Goal: Task Accomplishment & Management: Manage account settings

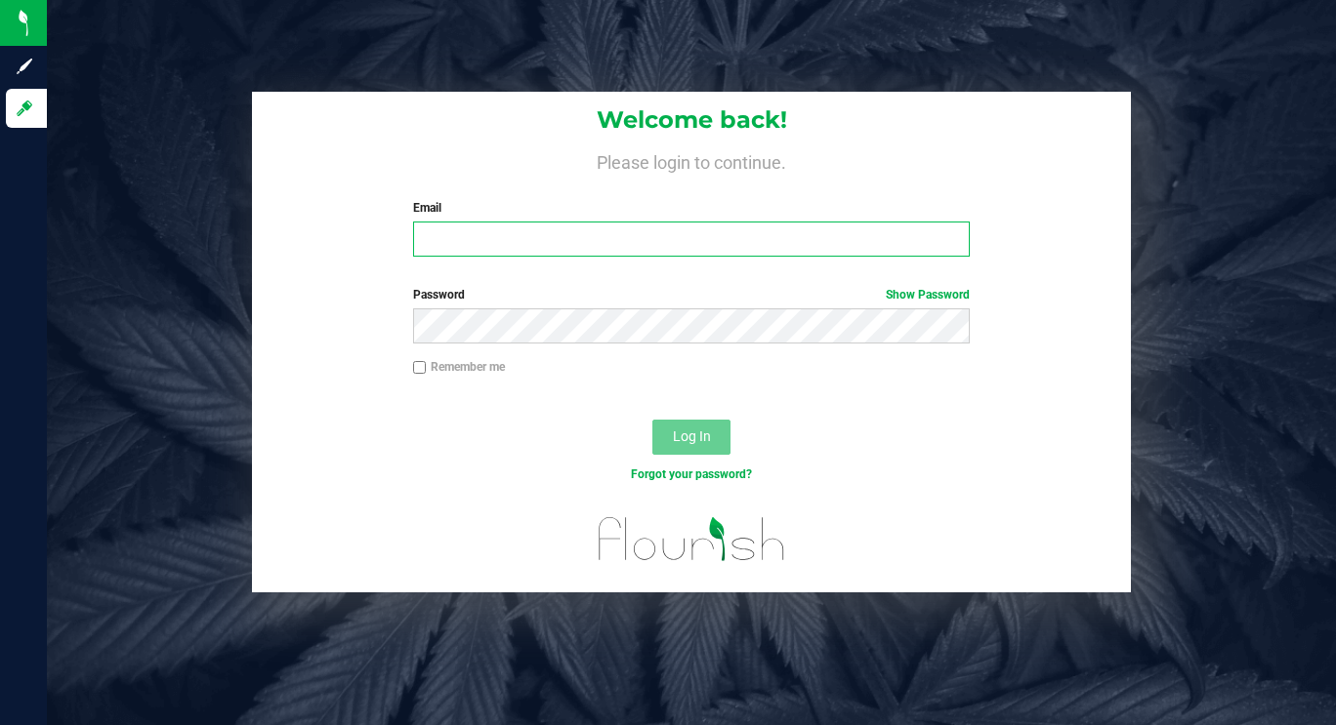
click at [675, 237] on input "Email" at bounding box center [691, 239] width 557 height 35
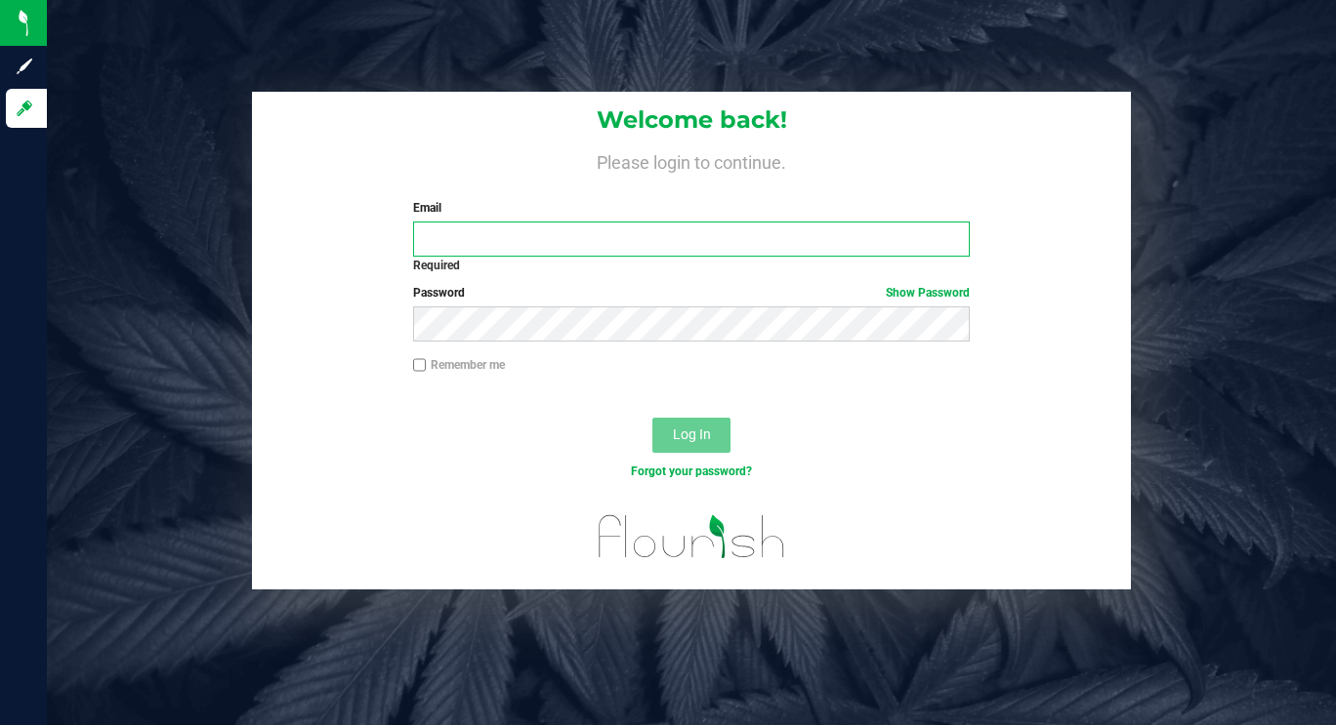
type input "[EMAIL_ADDRESS][DOMAIN_NAME]"
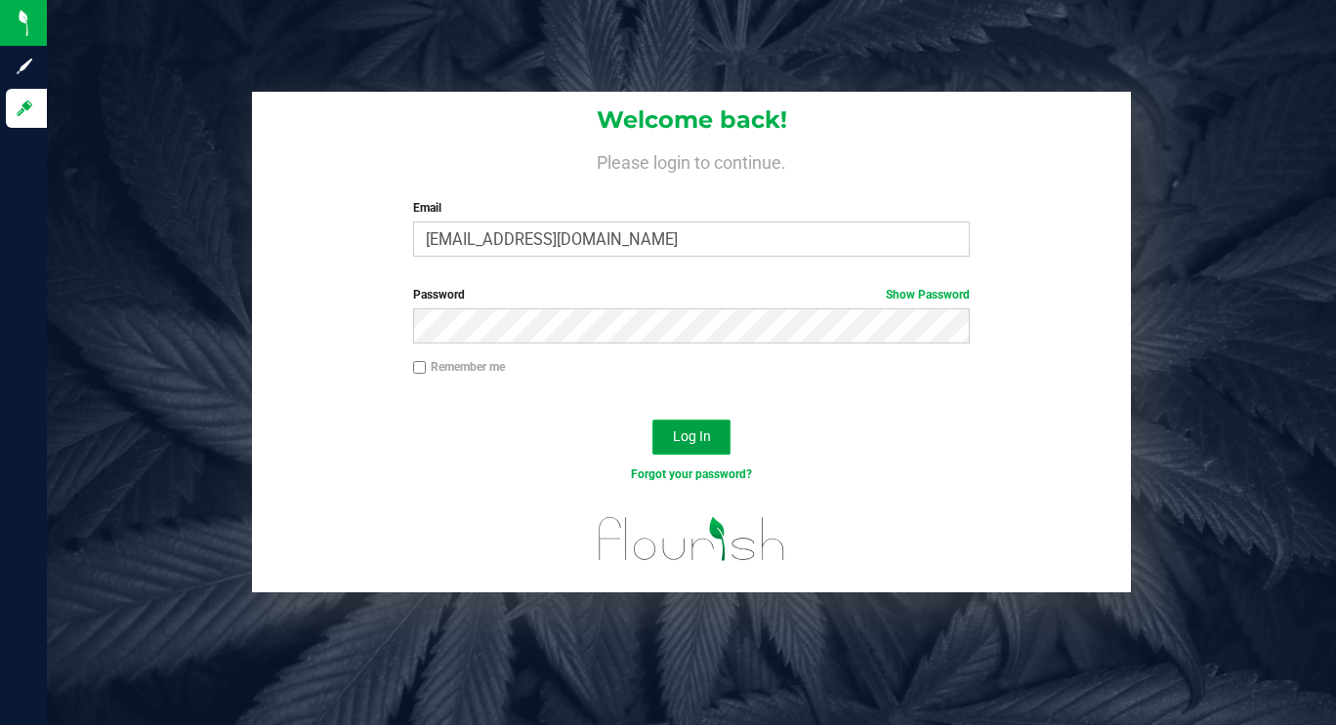
click at [688, 435] on span "Log In" at bounding box center [692, 437] width 38 height 16
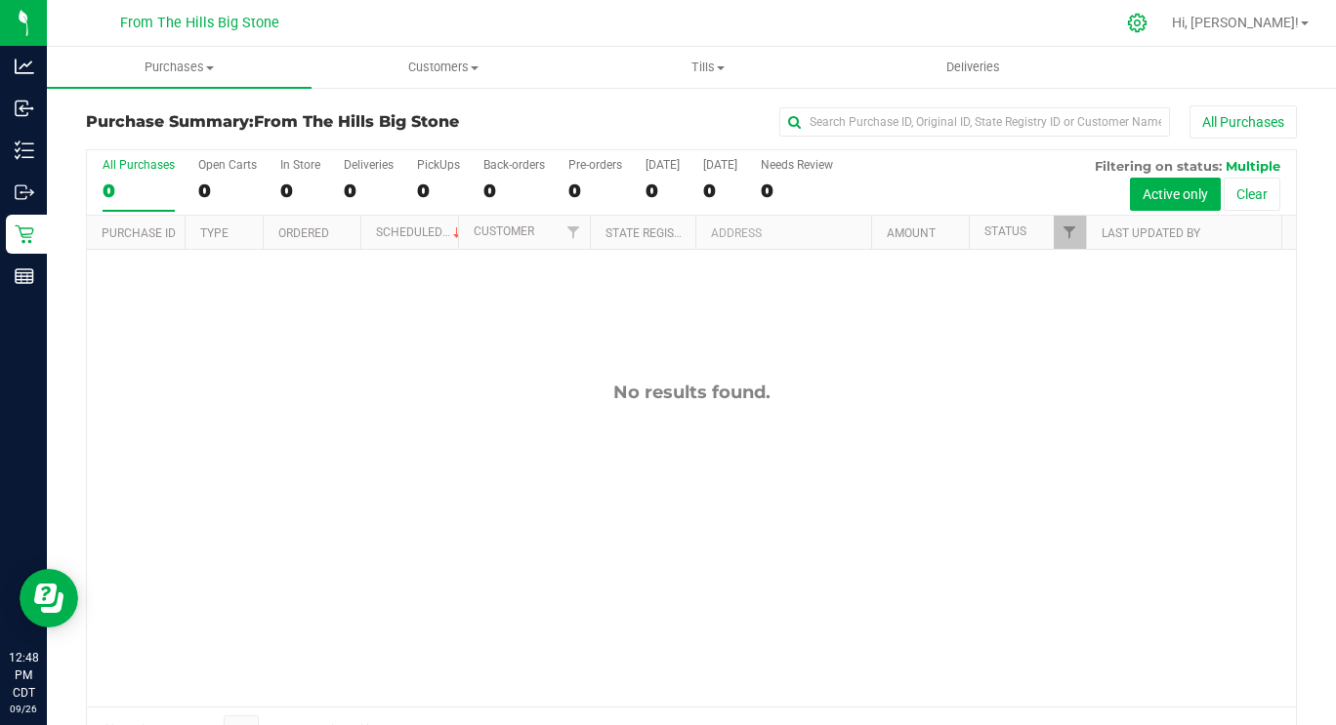
click at [1151, 25] on div at bounding box center [1137, 23] width 27 height 21
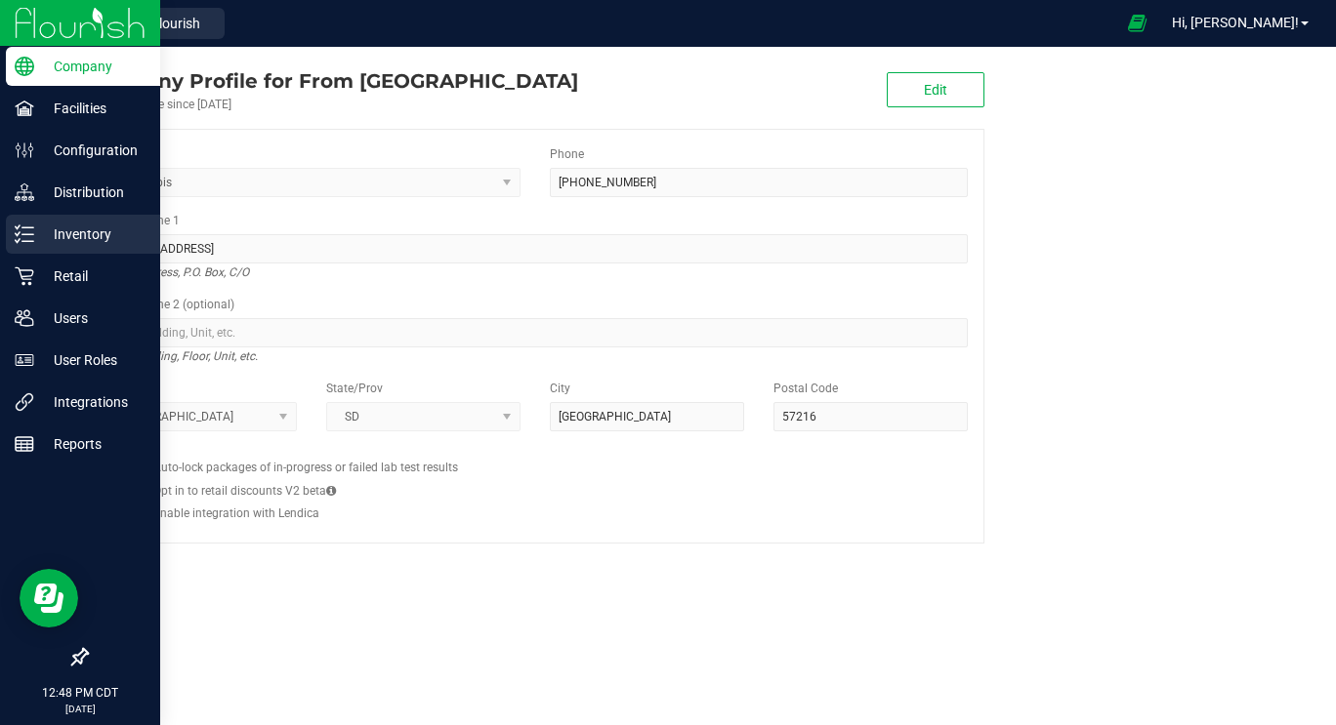
click at [27, 234] on line at bounding box center [27, 234] width 11 height 0
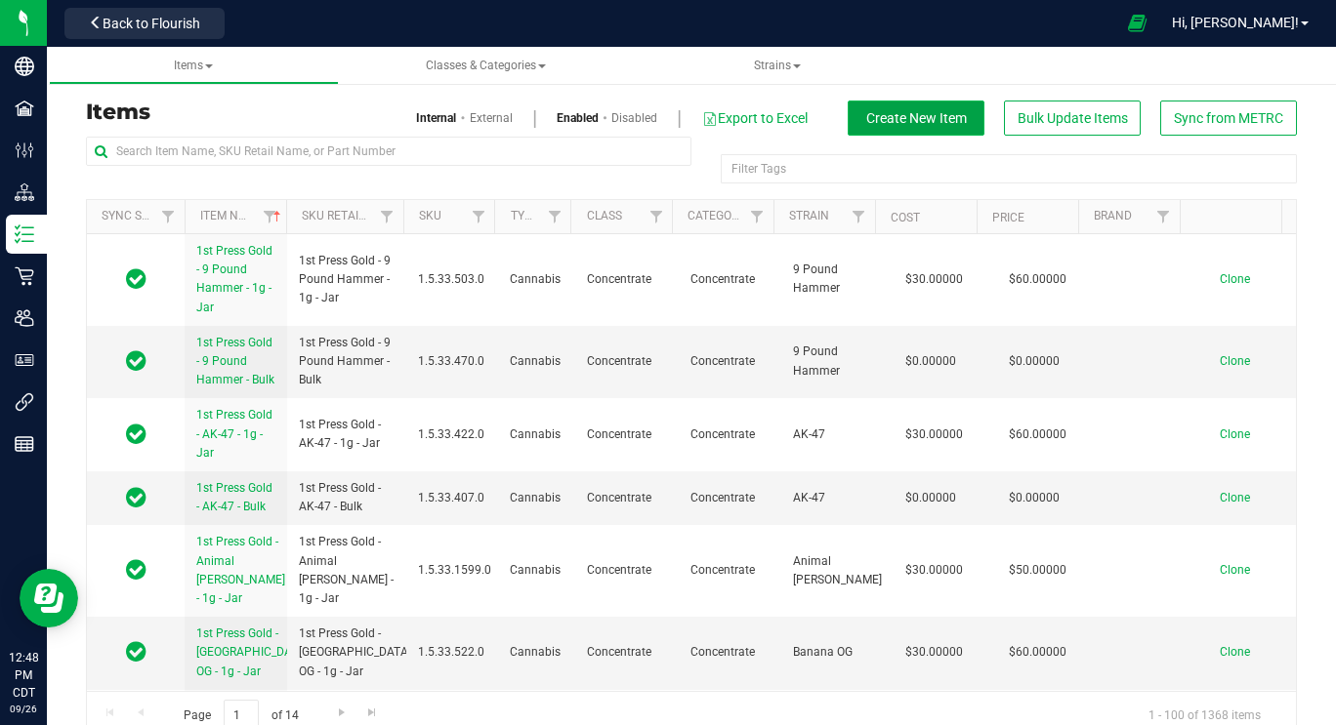
click at [960, 121] on button "Create New Item" at bounding box center [915, 118] width 137 height 35
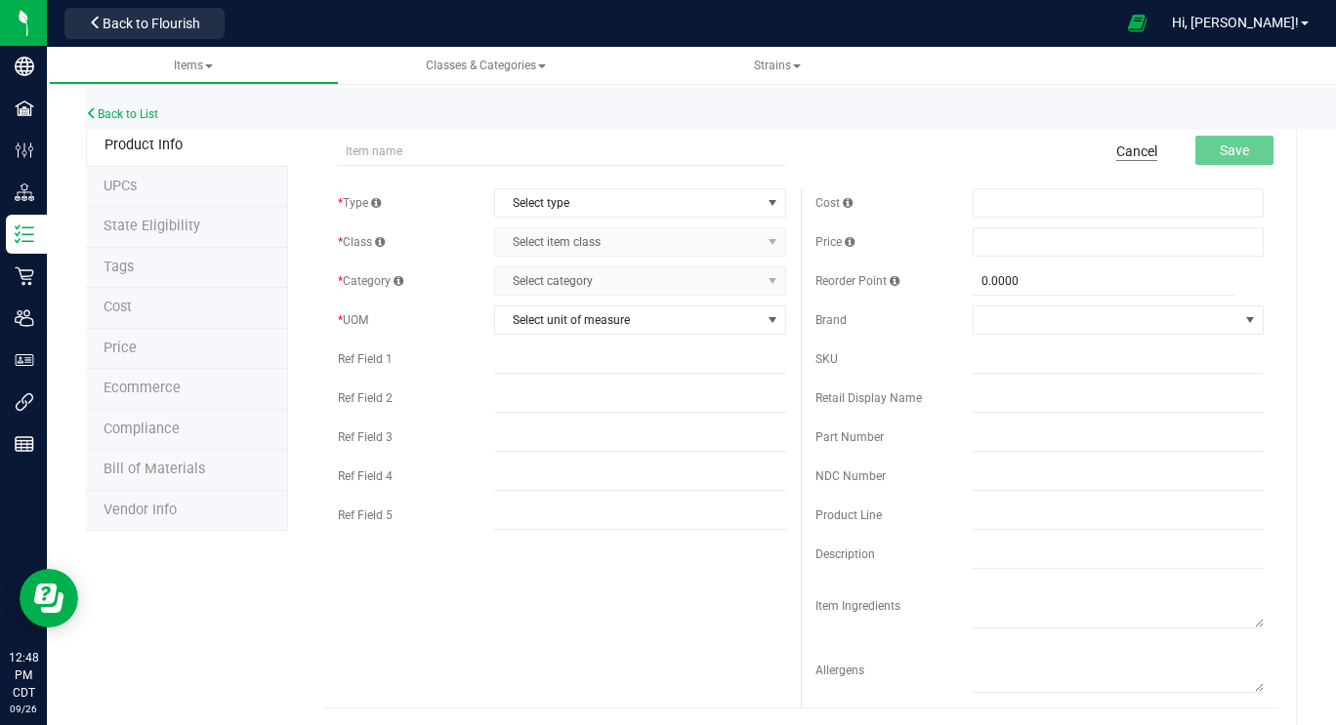
click at [1130, 154] on link "Cancel" at bounding box center [1136, 152] width 41 height 20
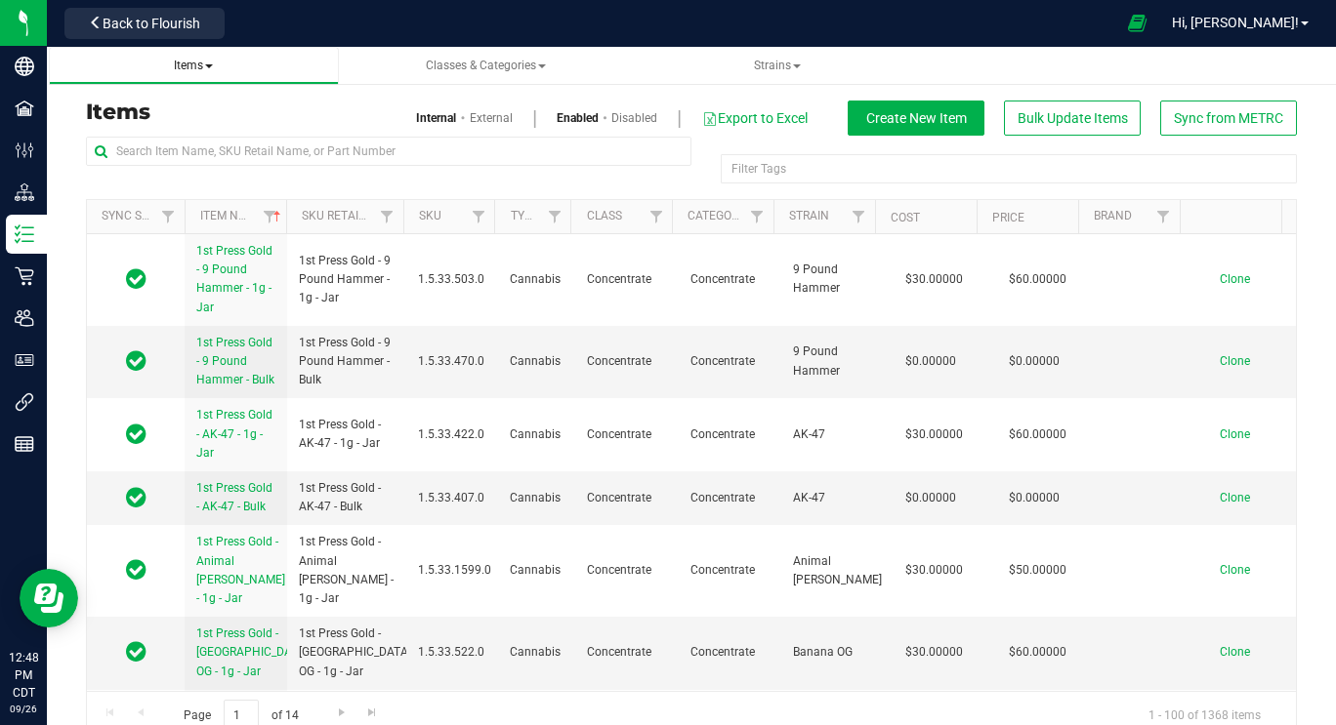
click at [178, 67] on span "Items" at bounding box center [193, 66] width 39 height 14
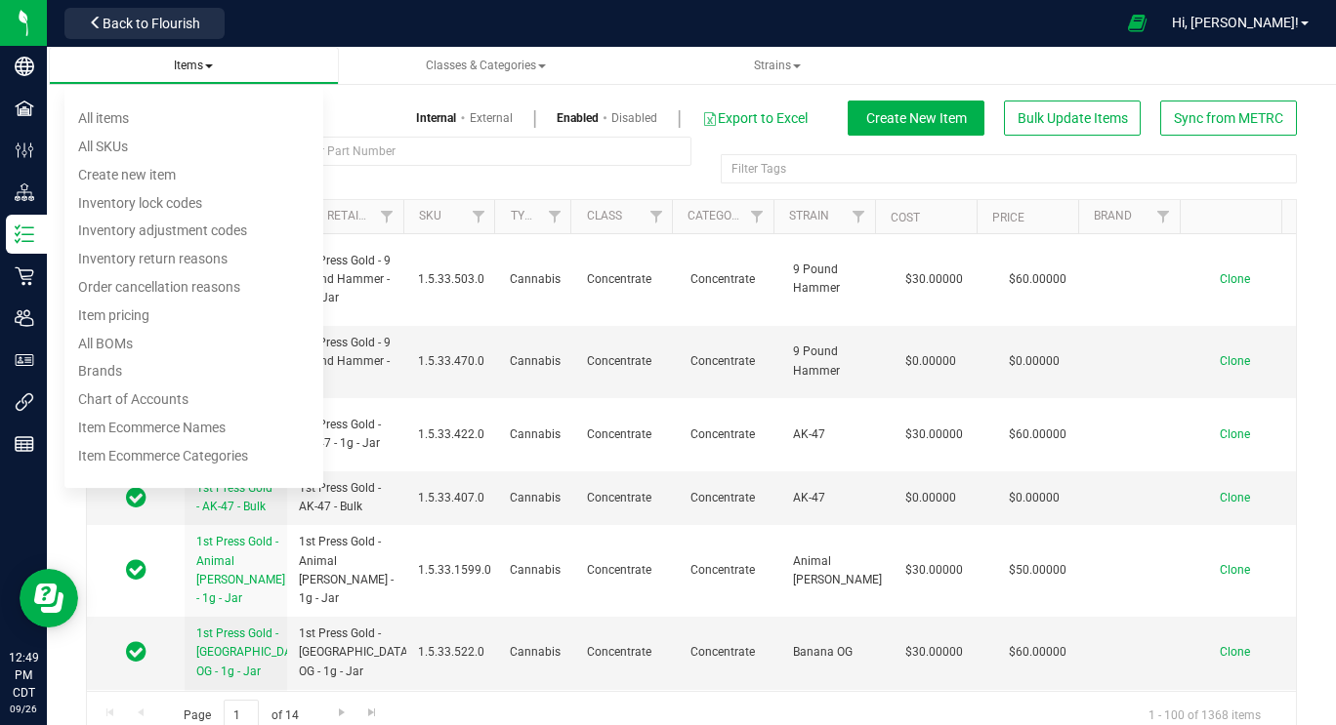
click at [178, 67] on span "Items" at bounding box center [193, 66] width 39 height 14
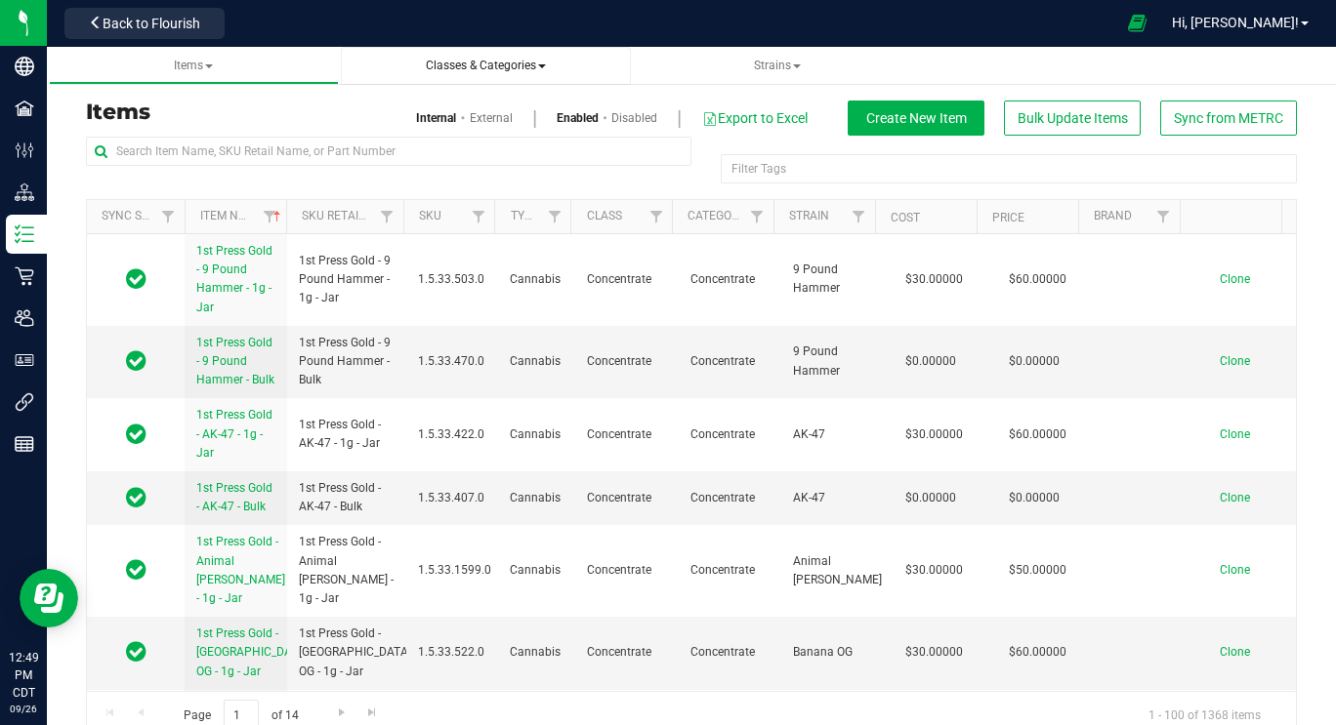
click at [537, 60] on span "Classes & Categories" at bounding box center [486, 66] width 120 height 14
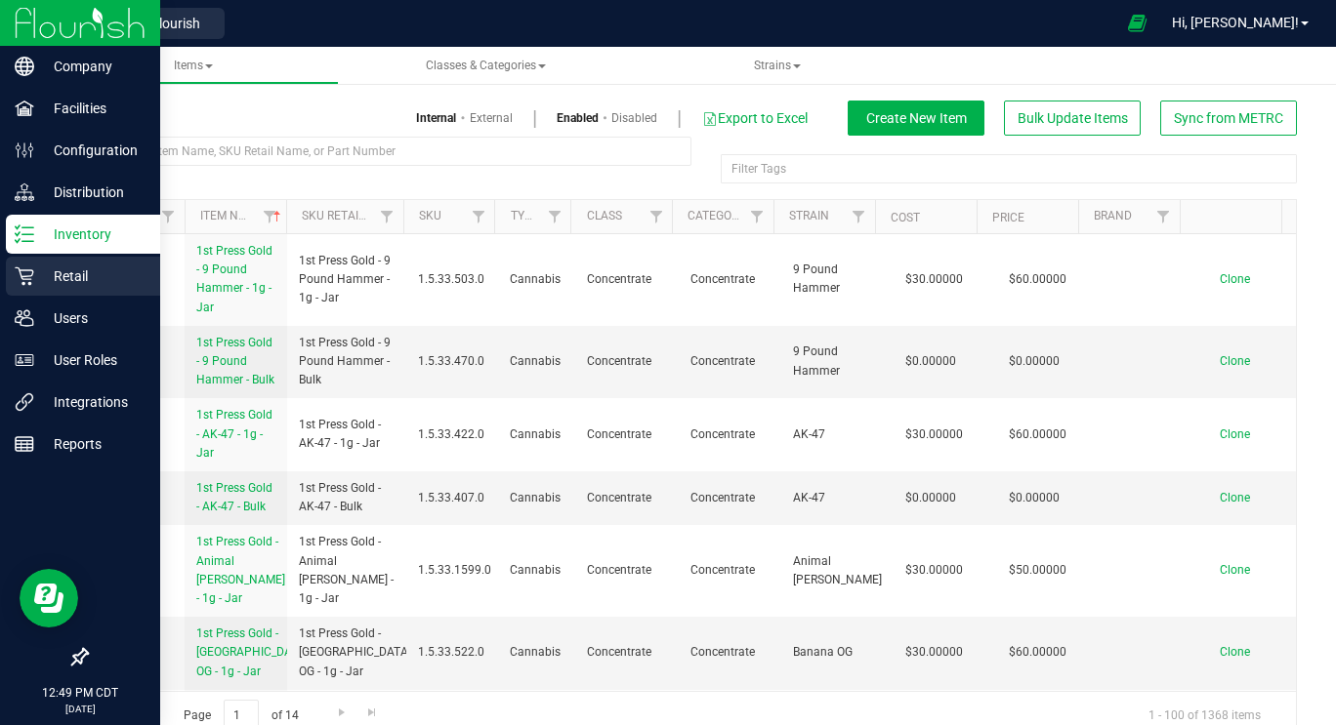
click at [93, 282] on p "Retail" at bounding box center [92, 276] width 117 height 23
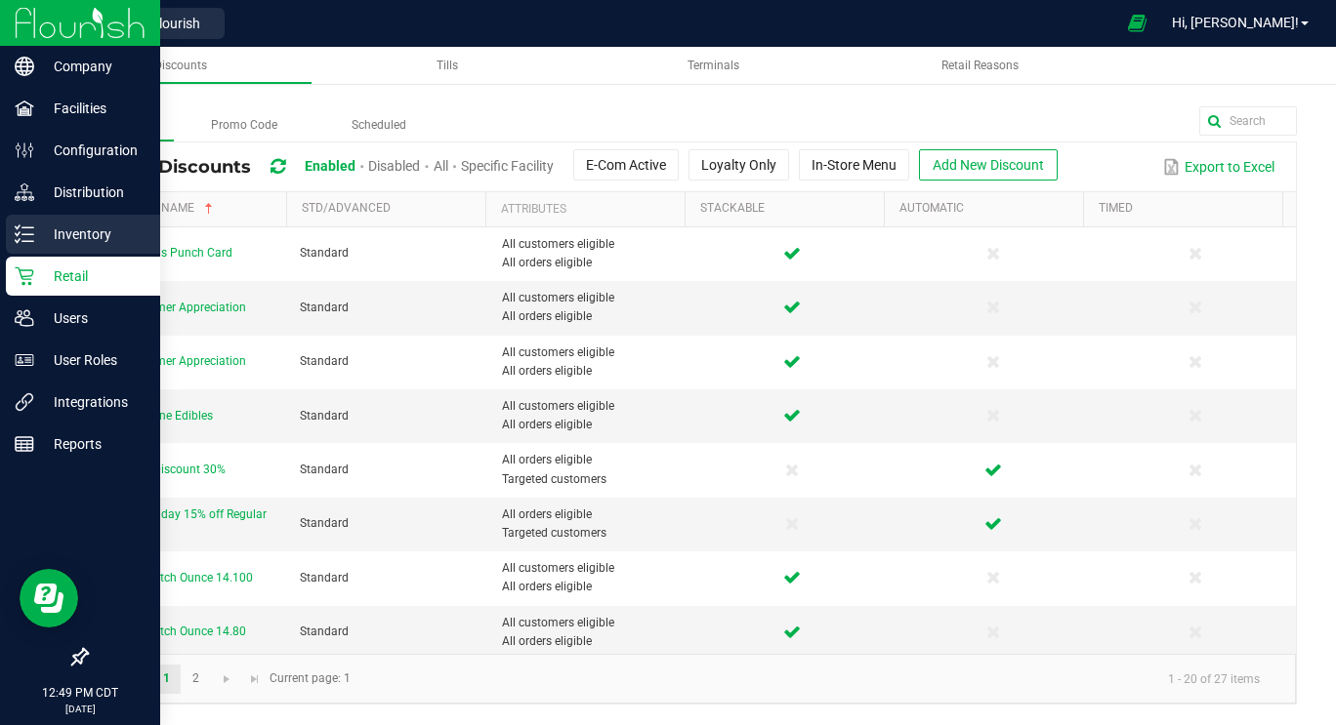
click at [90, 235] on p "Inventory" at bounding box center [92, 234] width 117 height 23
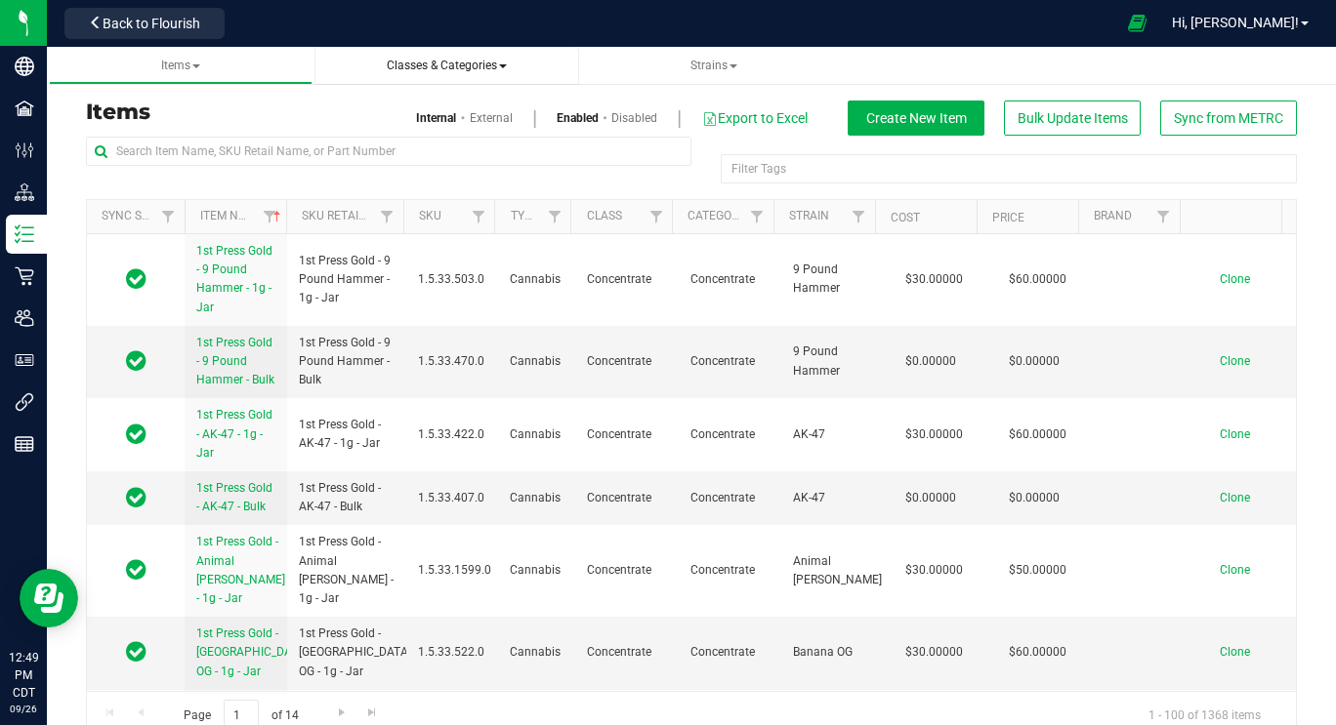
click at [493, 70] on span "Classes & Categories" at bounding box center [447, 66] width 120 height 14
click at [478, 65] on span "Classes & Categories" at bounding box center [447, 66] width 120 height 14
click at [385, 118] on span "All classes" at bounding box center [376, 118] width 62 height 16
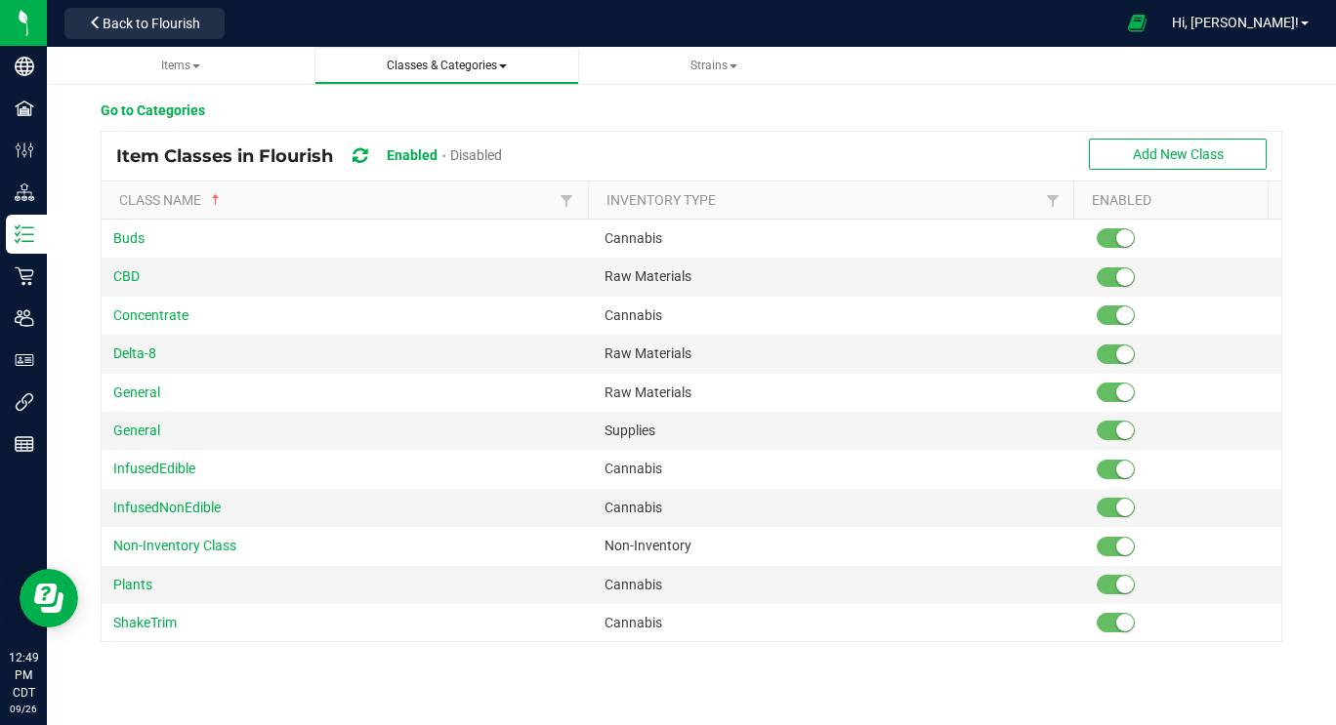
click at [501, 59] on span "Classes & Categories" at bounding box center [447, 66] width 120 height 14
click at [433, 151] on li "All categories" at bounding box center [446, 147] width 233 height 28
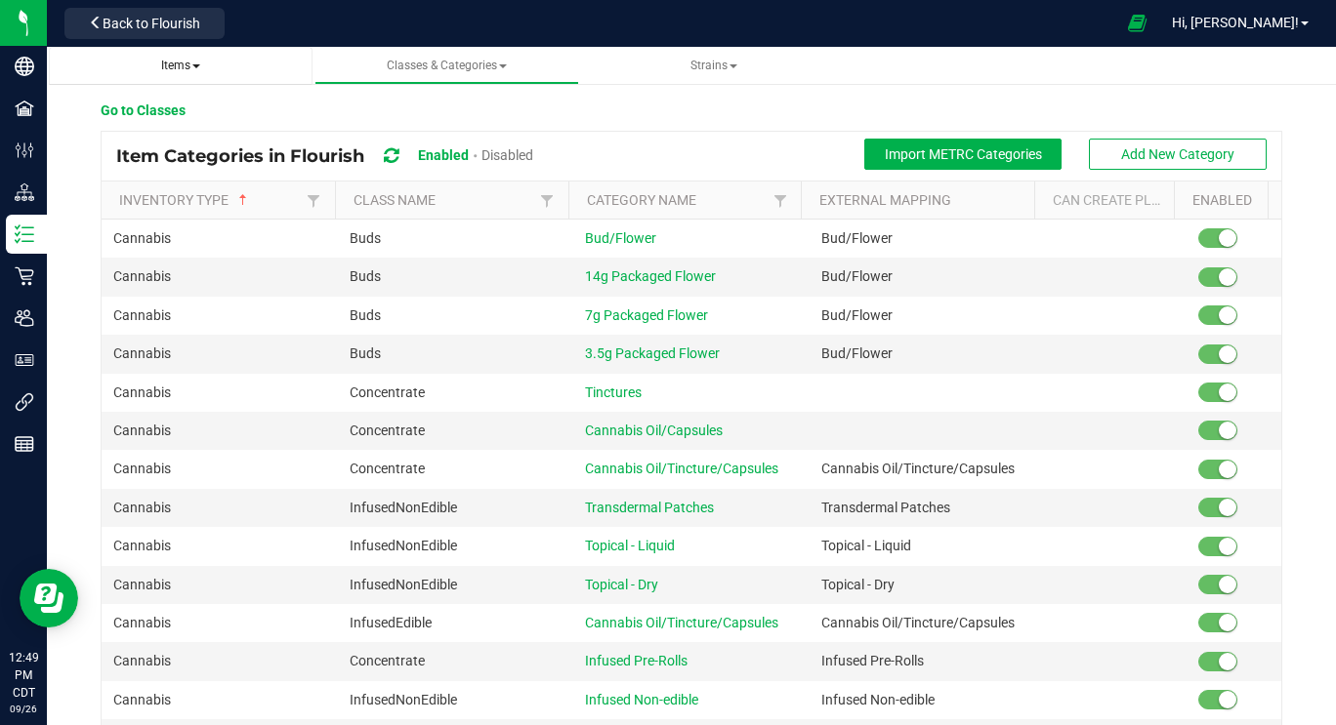
click at [187, 65] on span "Items" at bounding box center [180, 66] width 39 height 14
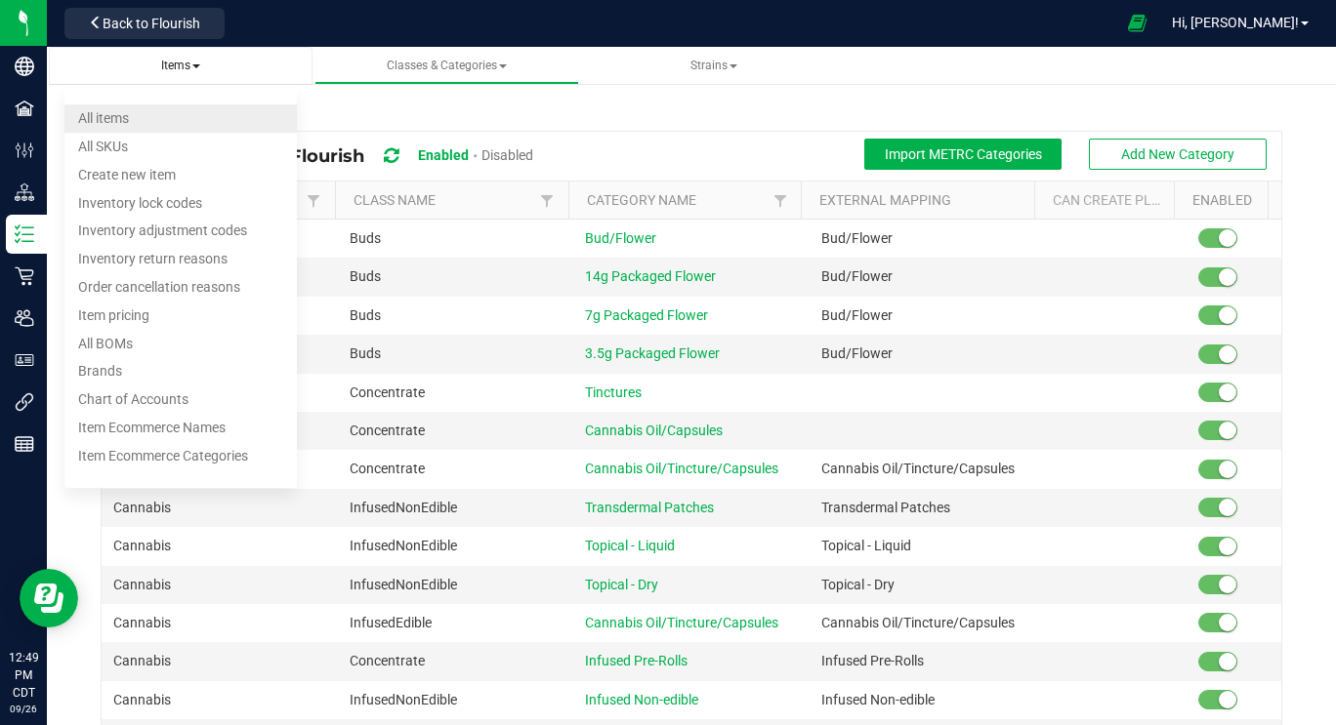
click at [187, 115] on li "All items" at bounding box center [180, 118] width 233 height 28
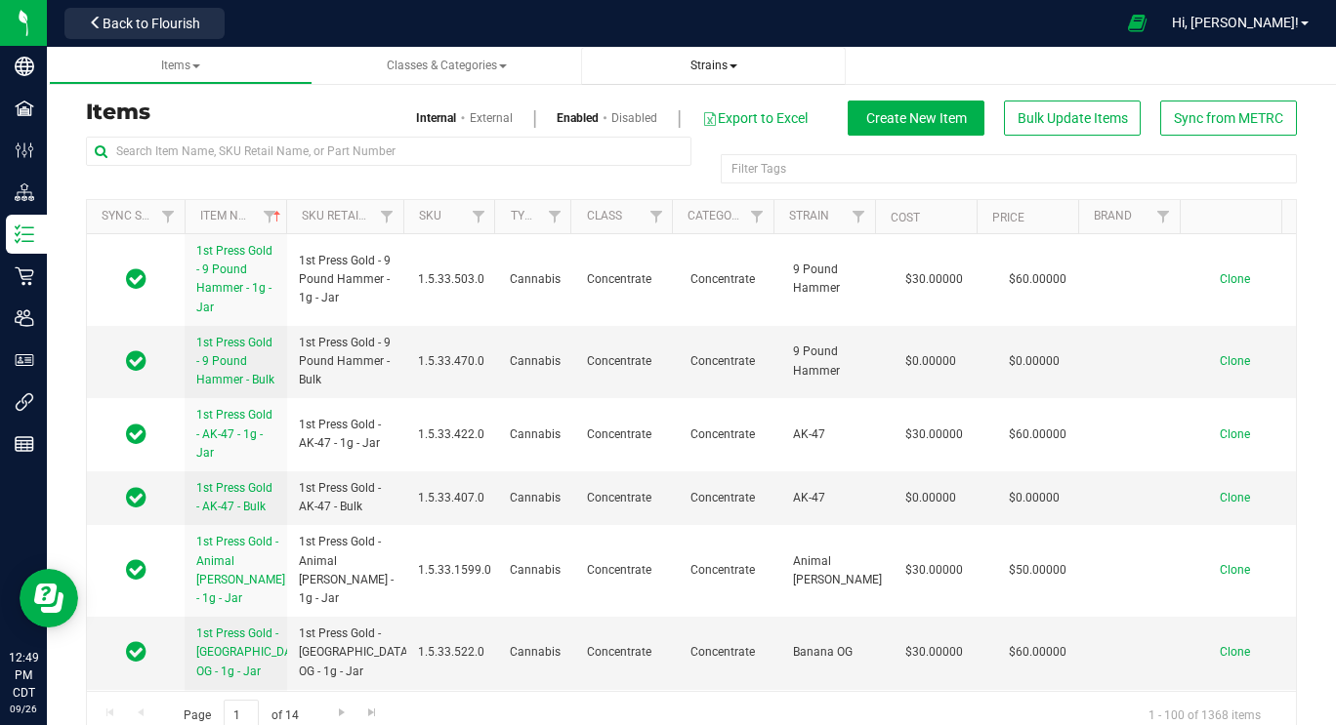
click at [724, 65] on span "Strains" at bounding box center [713, 66] width 47 height 14
click at [452, 62] on span "Classes & Categories" at bounding box center [447, 66] width 120 height 14
click at [116, 22] on span "Back to Flourish" at bounding box center [152, 24] width 98 height 16
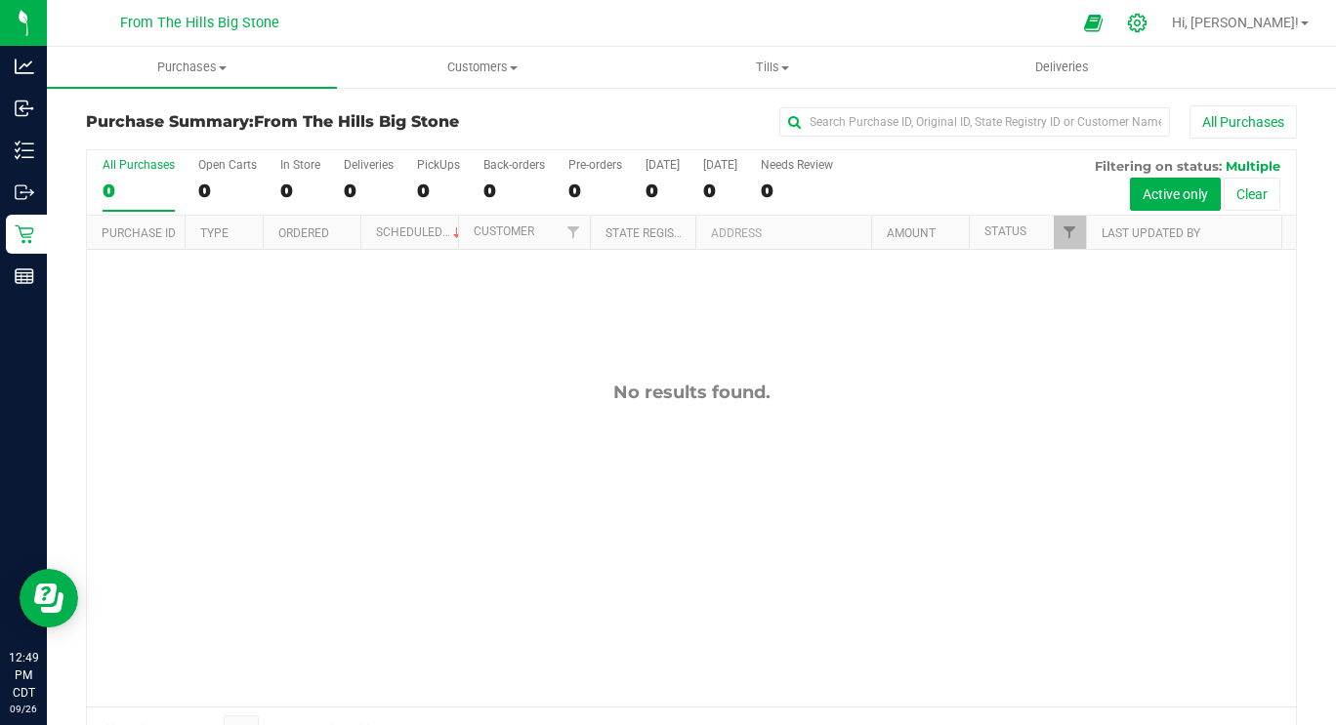
click at [1147, 15] on icon at bounding box center [1137, 23] width 21 height 21
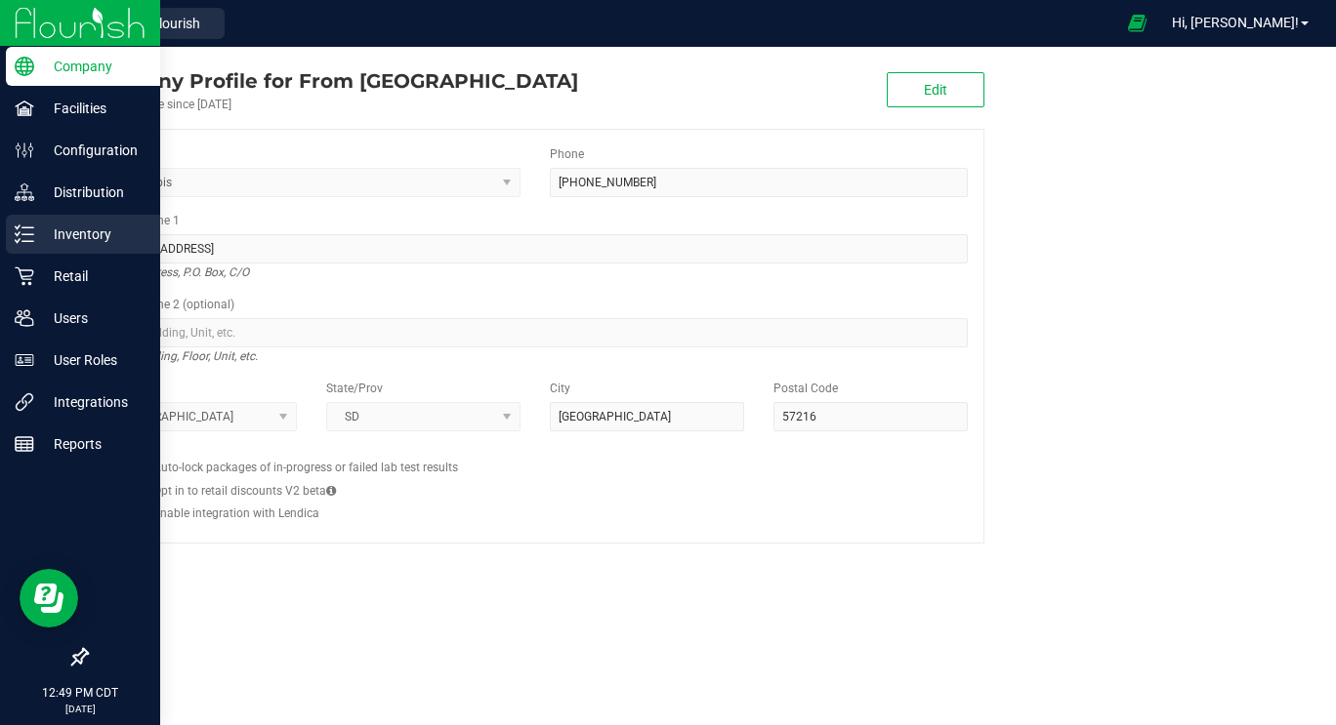
click at [96, 231] on p "Inventory" at bounding box center [92, 234] width 117 height 23
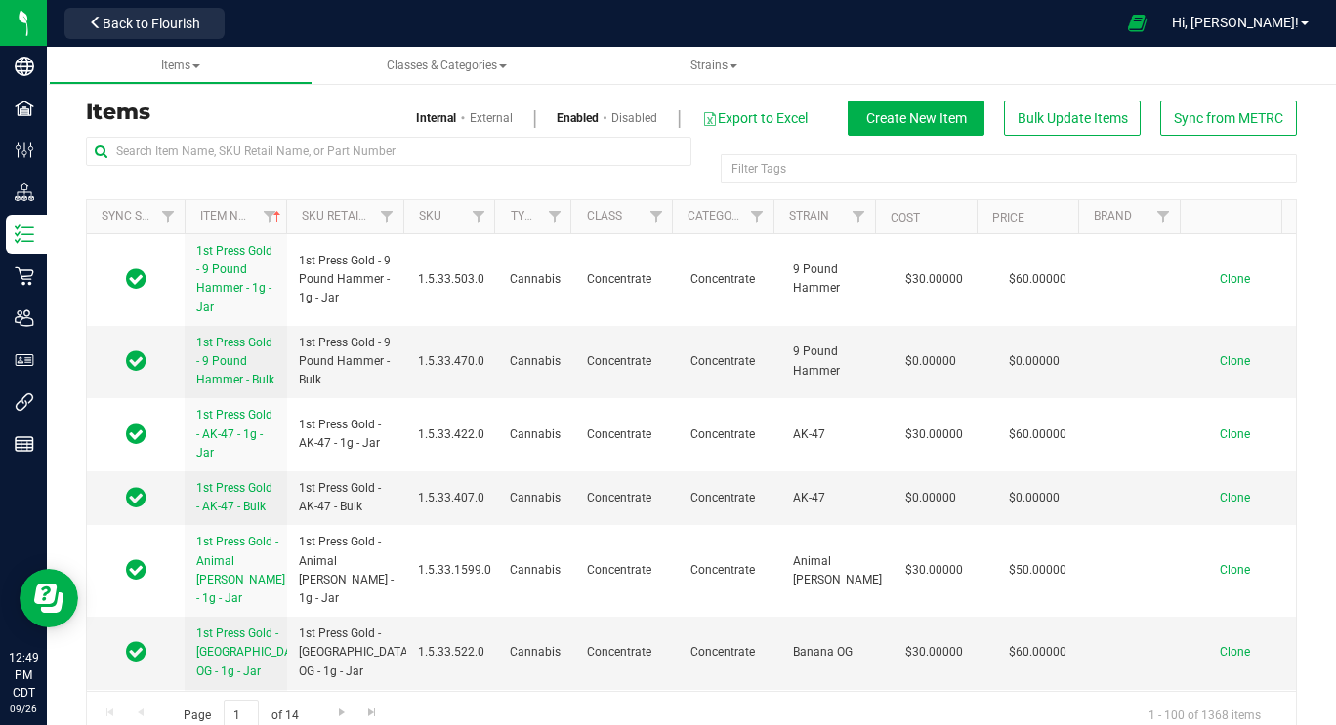
click at [477, 116] on link "External" at bounding box center [491, 118] width 43 height 18
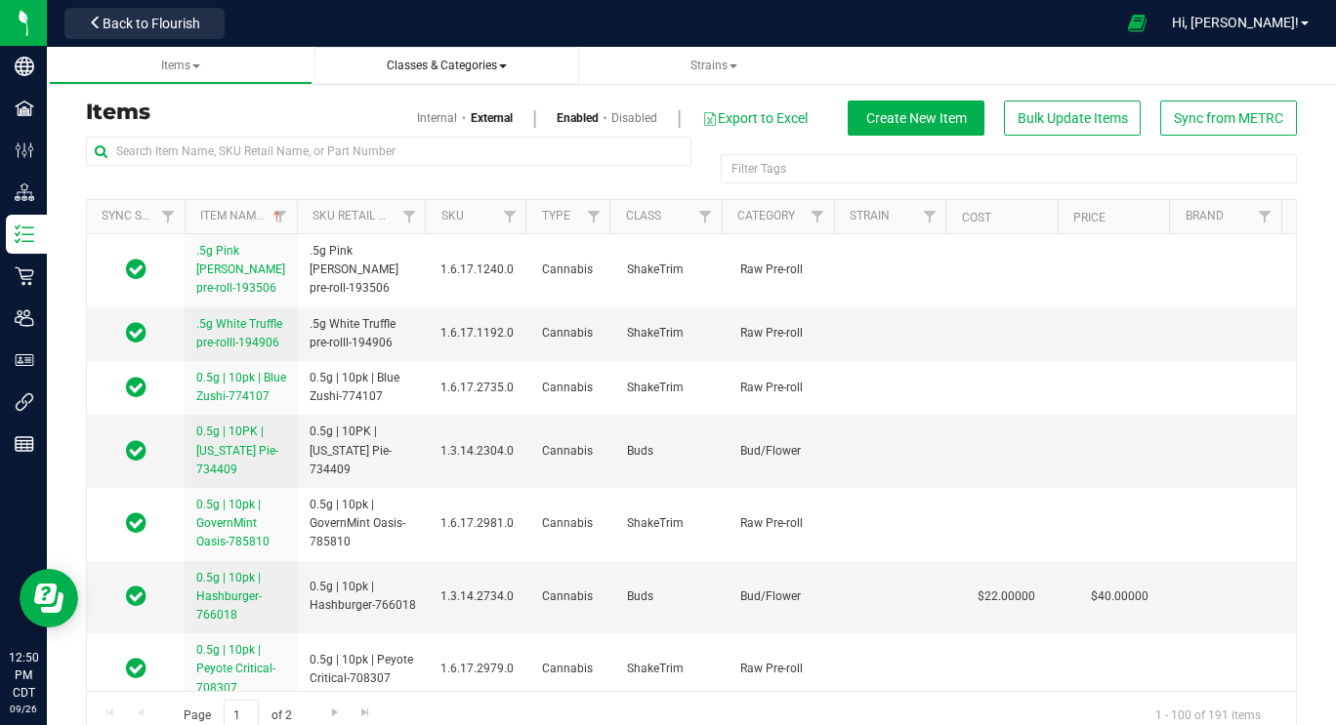
click at [468, 55] on link "Classes & Categories" at bounding box center [446, 66] width 265 height 38
click at [408, 57] on link "Classes & Categories" at bounding box center [446, 66] width 265 height 38
click at [441, 69] on span "Classes & Categories" at bounding box center [447, 66] width 120 height 14
click at [227, 62] on span "Items" at bounding box center [180, 66] width 233 height 17
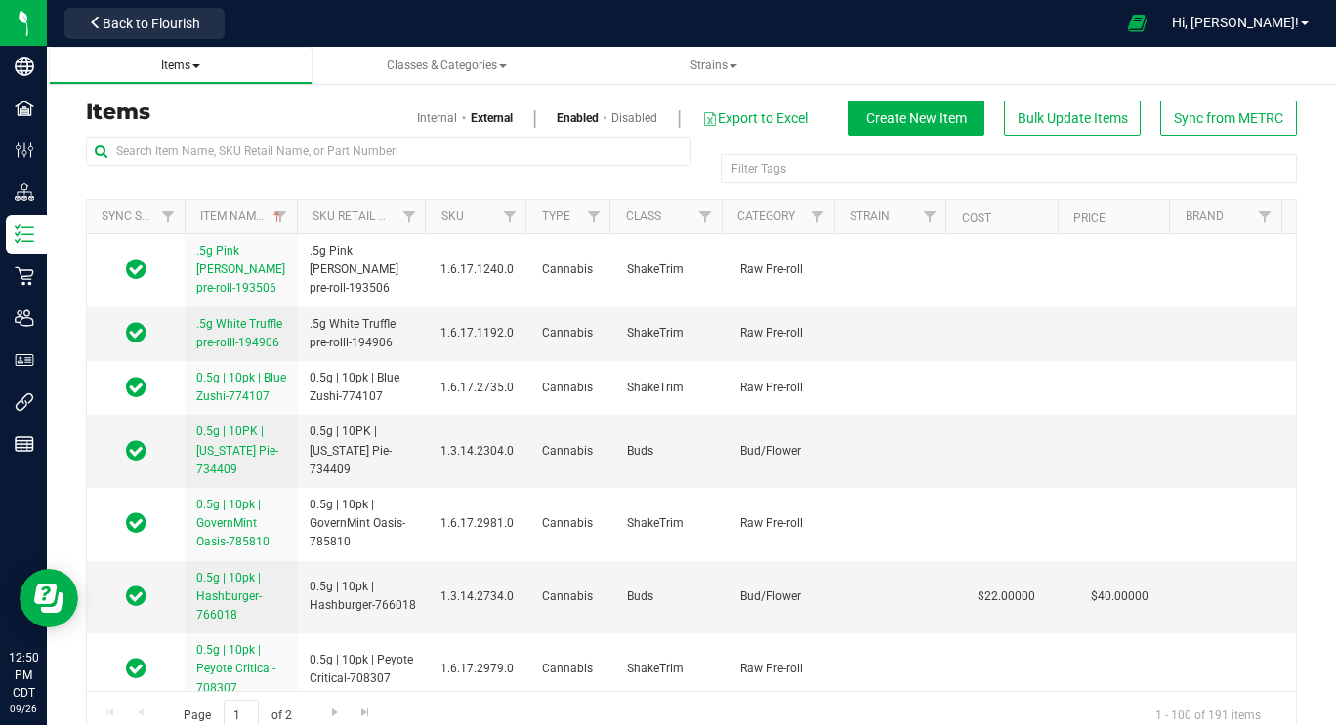
click at [165, 66] on span "Items" at bounding box center [180, 66] width 39 height 14
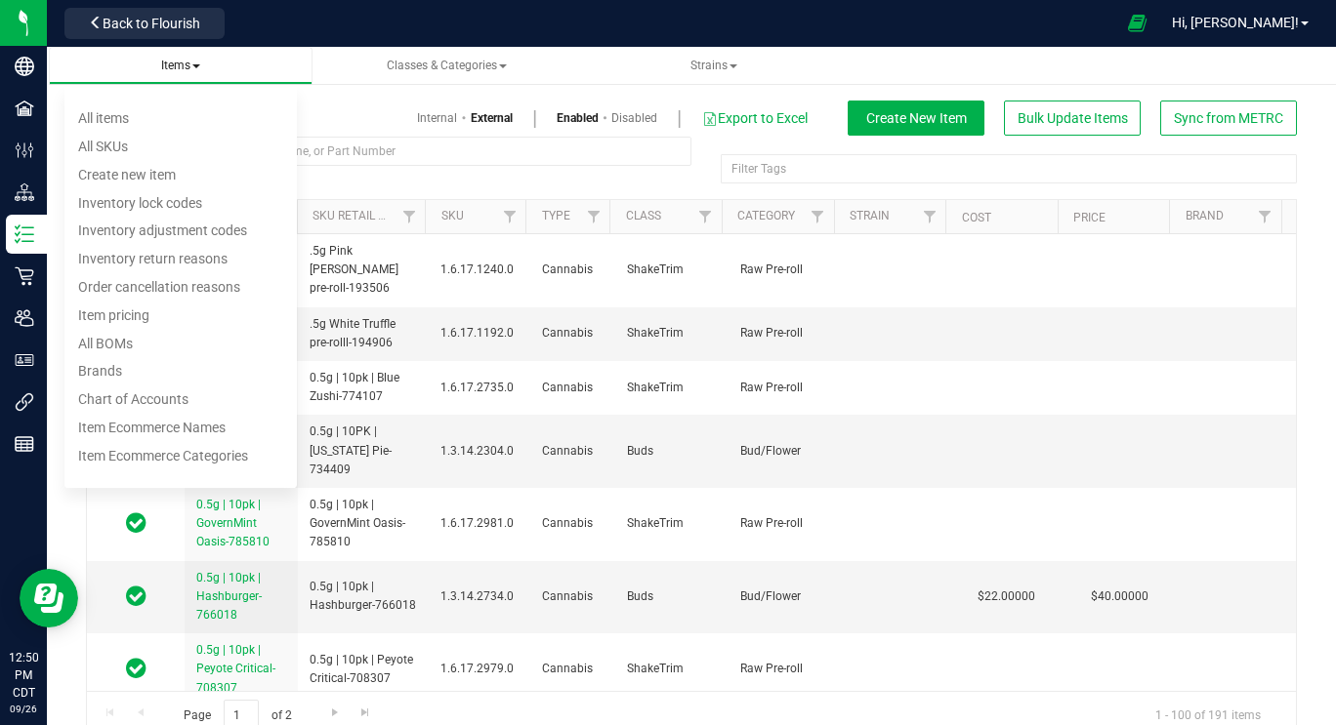
click at [165, 66] on span "Items" at bounding box center [180, 66] width 39 height 14
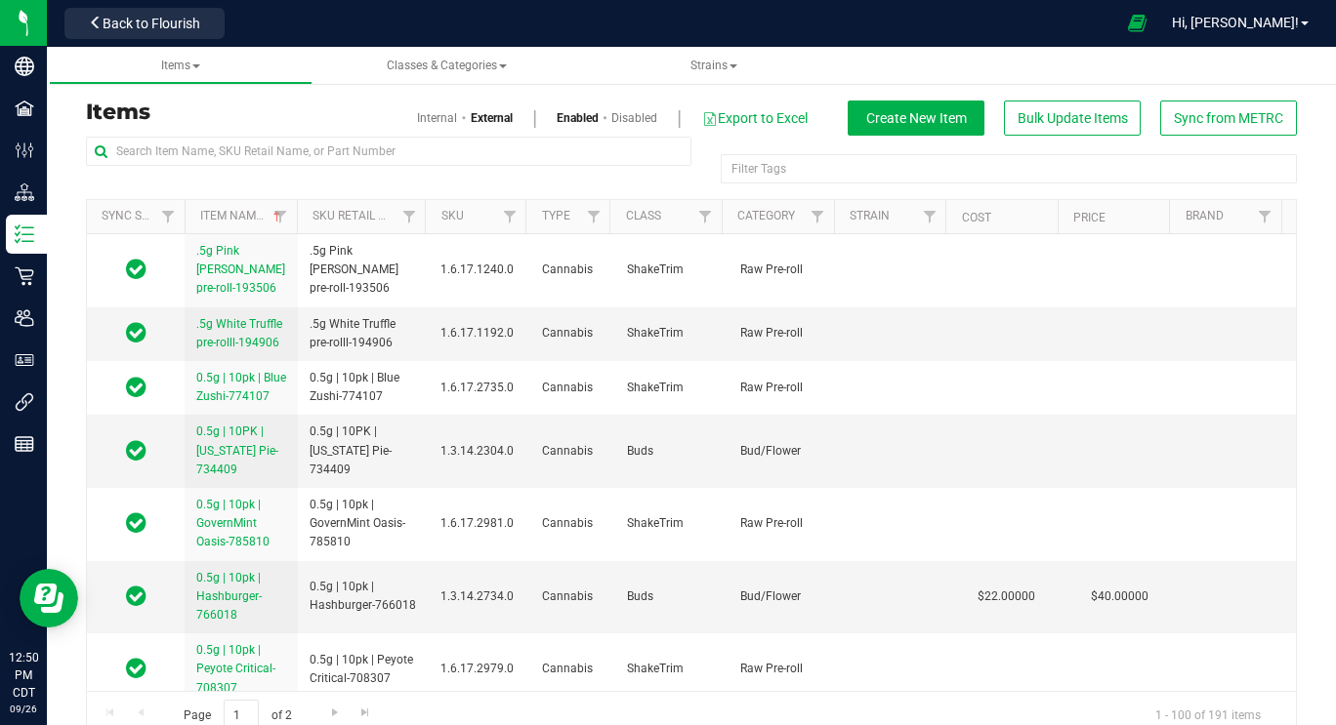
click at [422, 114] on link "Internal" at bounding box center [437, 118] width 40 height 18
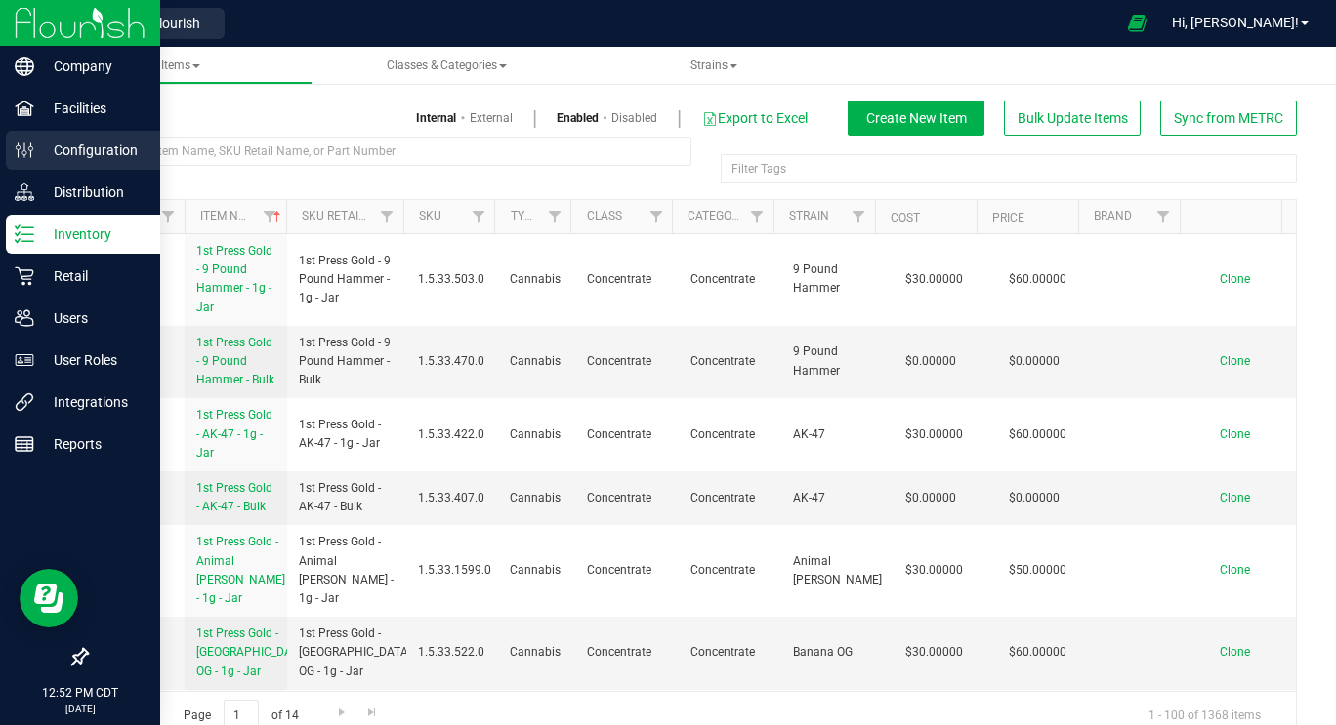
click at [105, 162] on div "Configuration" at bounding box center [83, 150] width 154 height 39
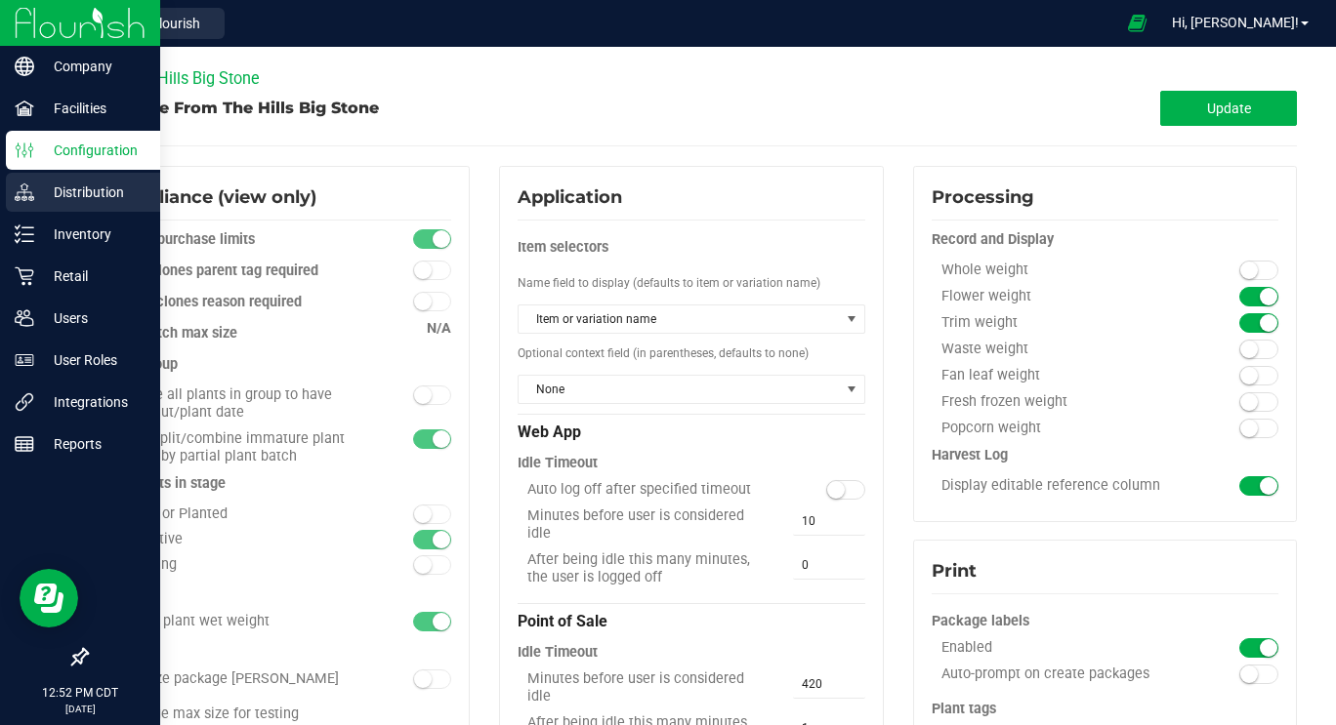
click at [103, 200] on p "Distribution" at bounding box center [92, 192] width 117 height 23
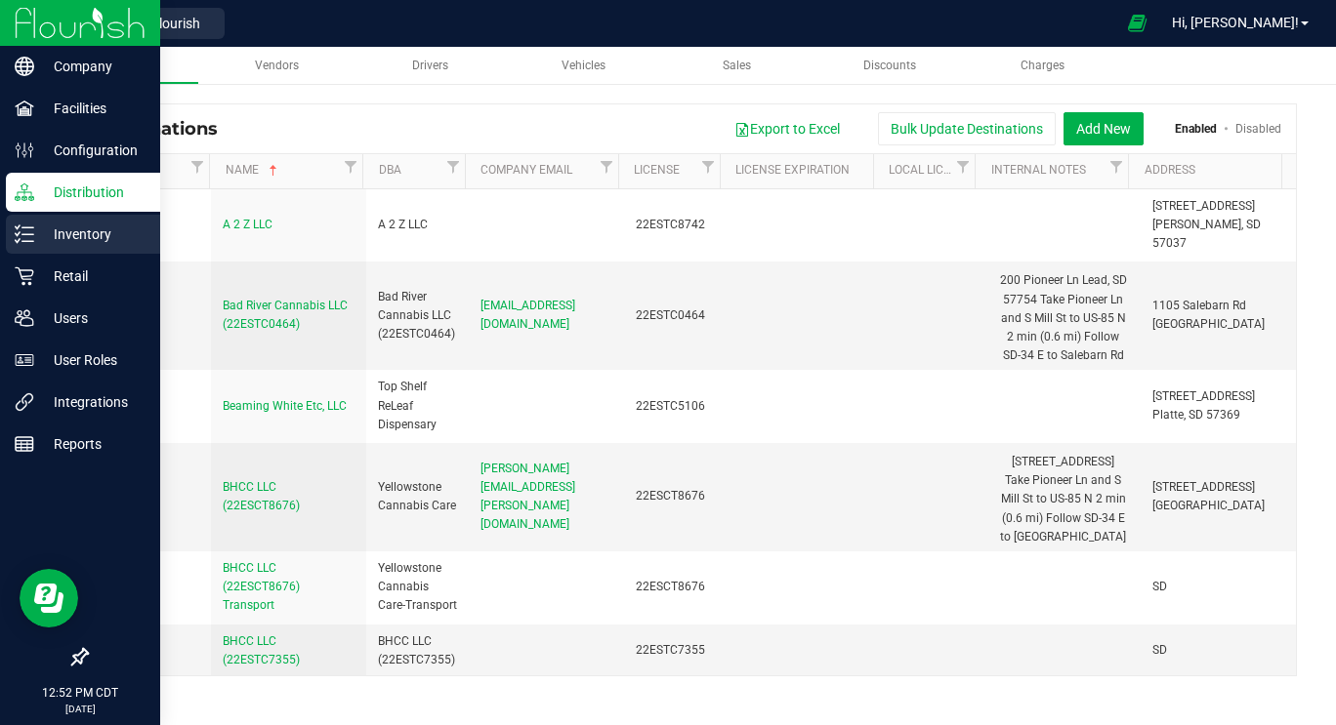
click at [104, 229] on p "Inventory" at bounding box center [92, 234] width 117 height 23
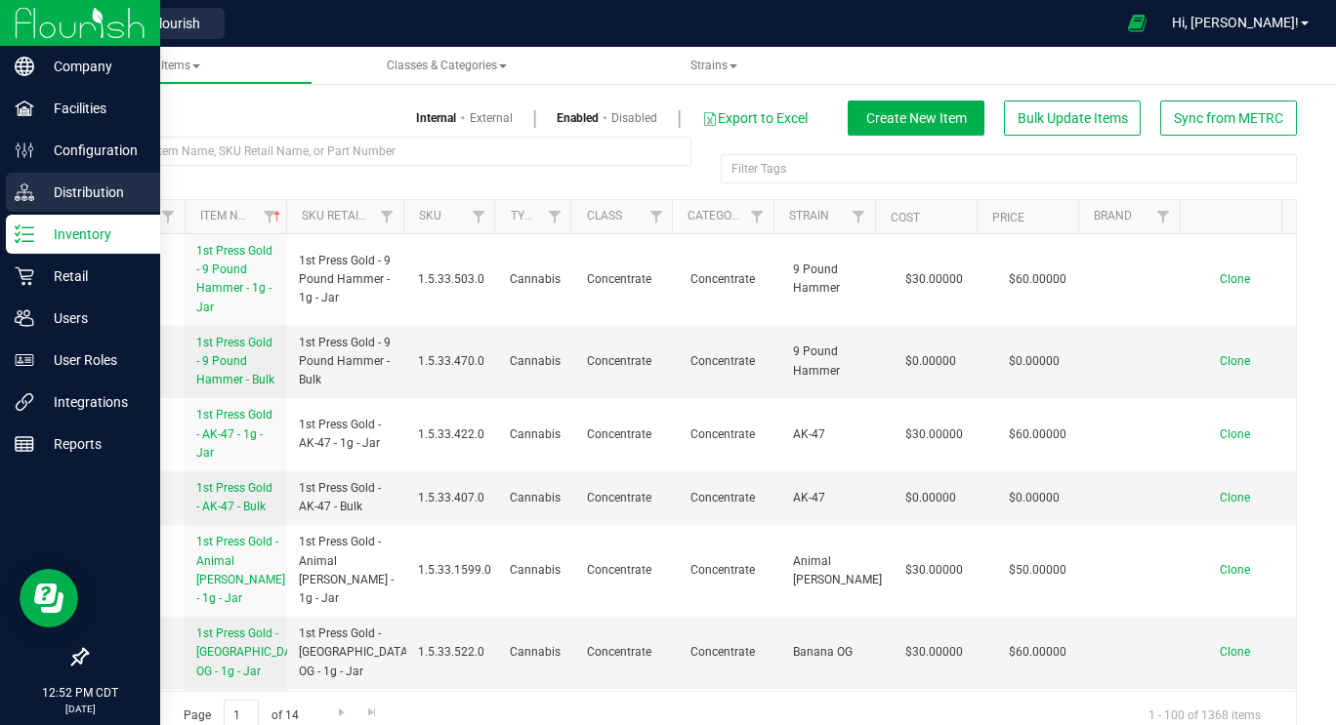
click at [105, 188] on p "Distribution" at bounding box center [92, 192] width 117 height 23
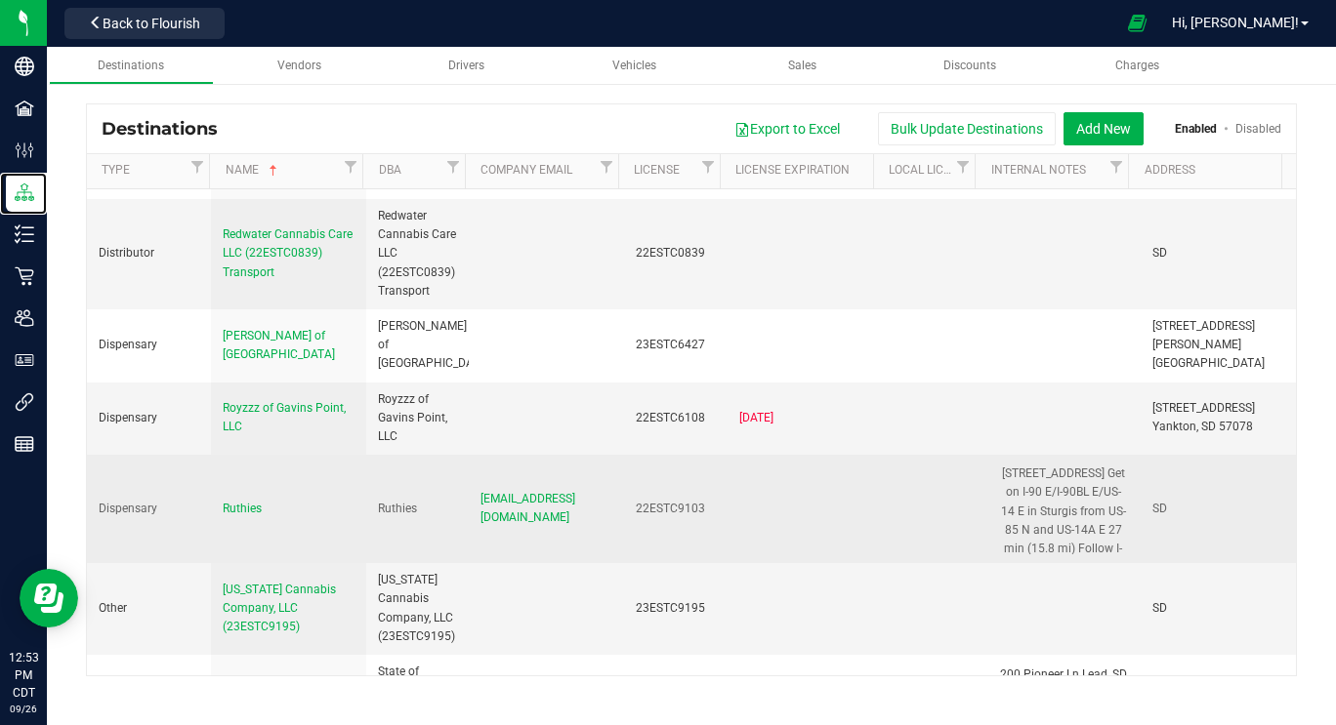
scroll to position [5902, 0]
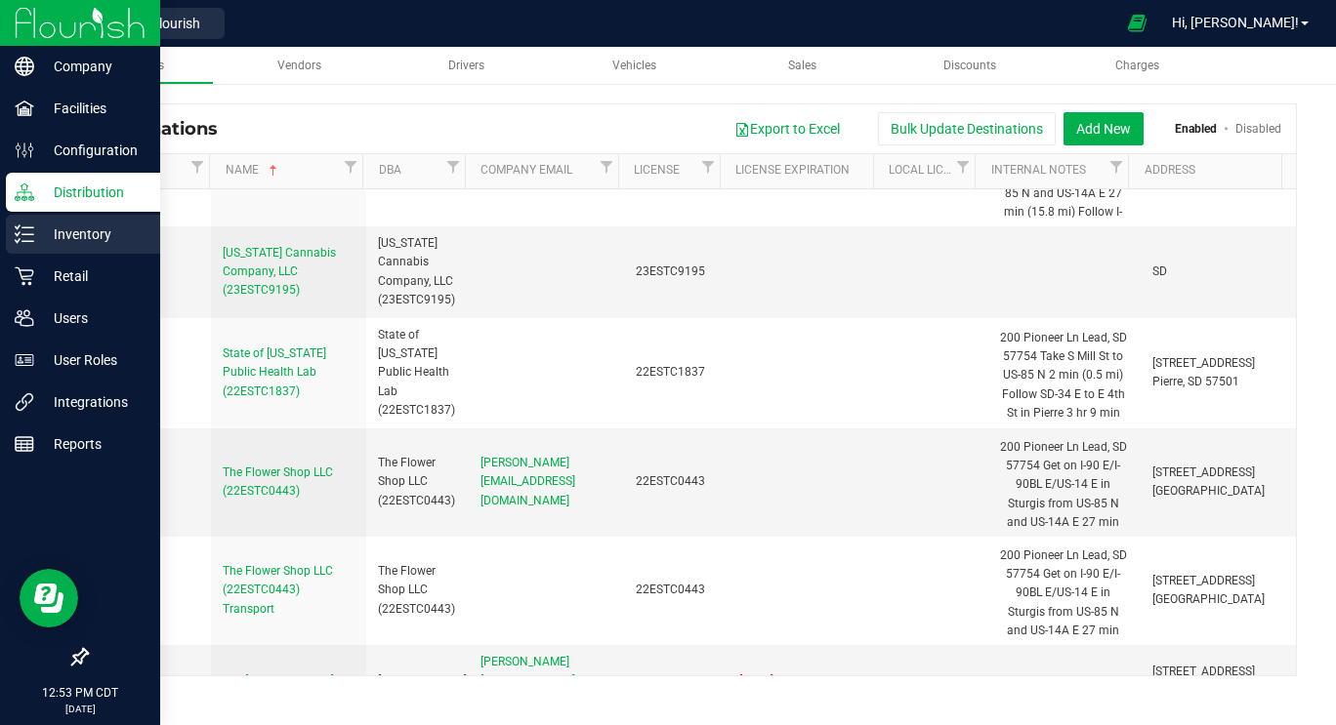
click at [34, 230] on p "Inventory" at bounding box center [92, 234] width 117 height 23
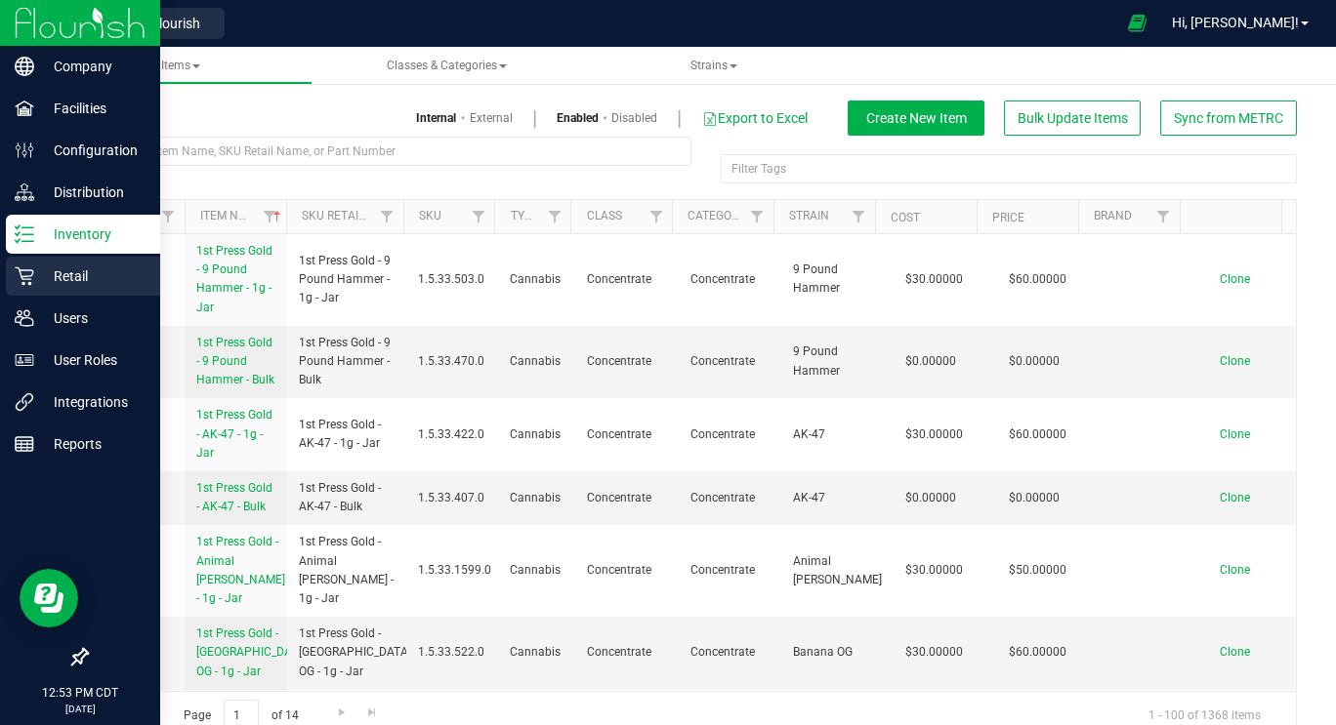
click at [35, 287] on p "Retail" at bounding box center [92, 276] width 117 height 23
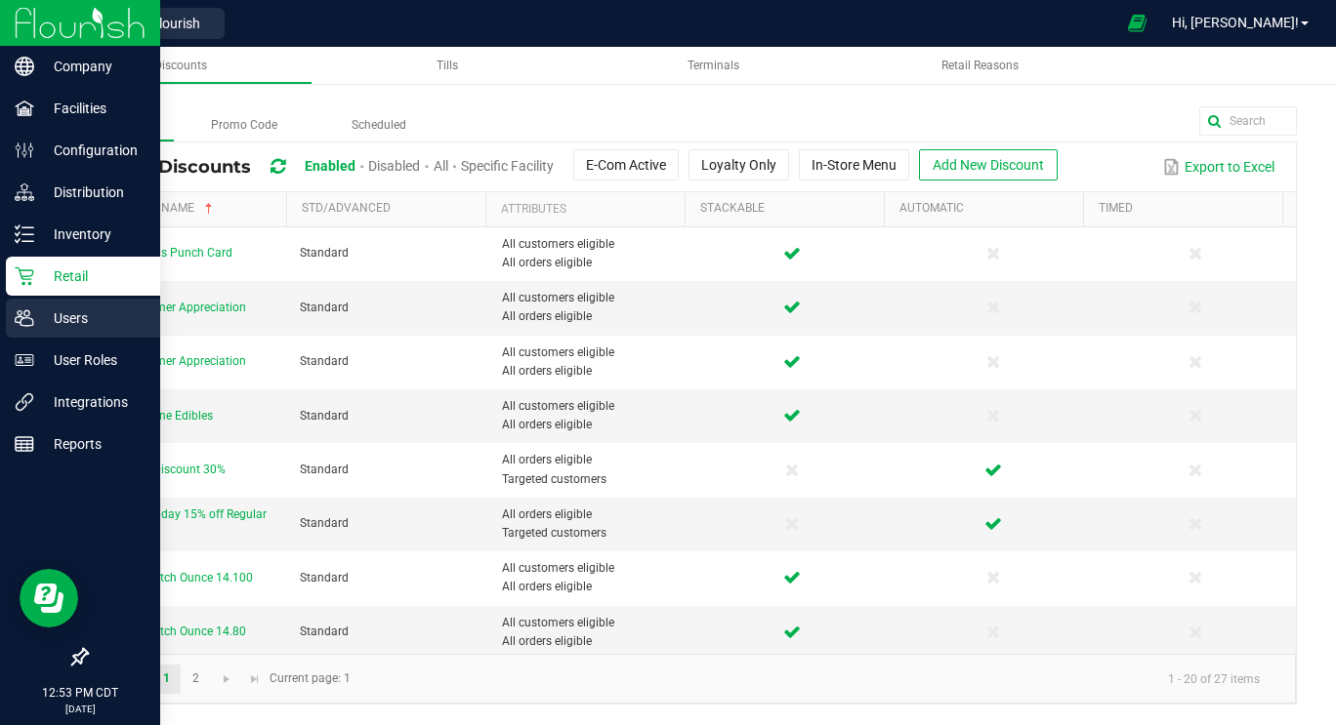
click at [45, 312] on p "Users" at bounding box center [92, 318] width 117 height 23
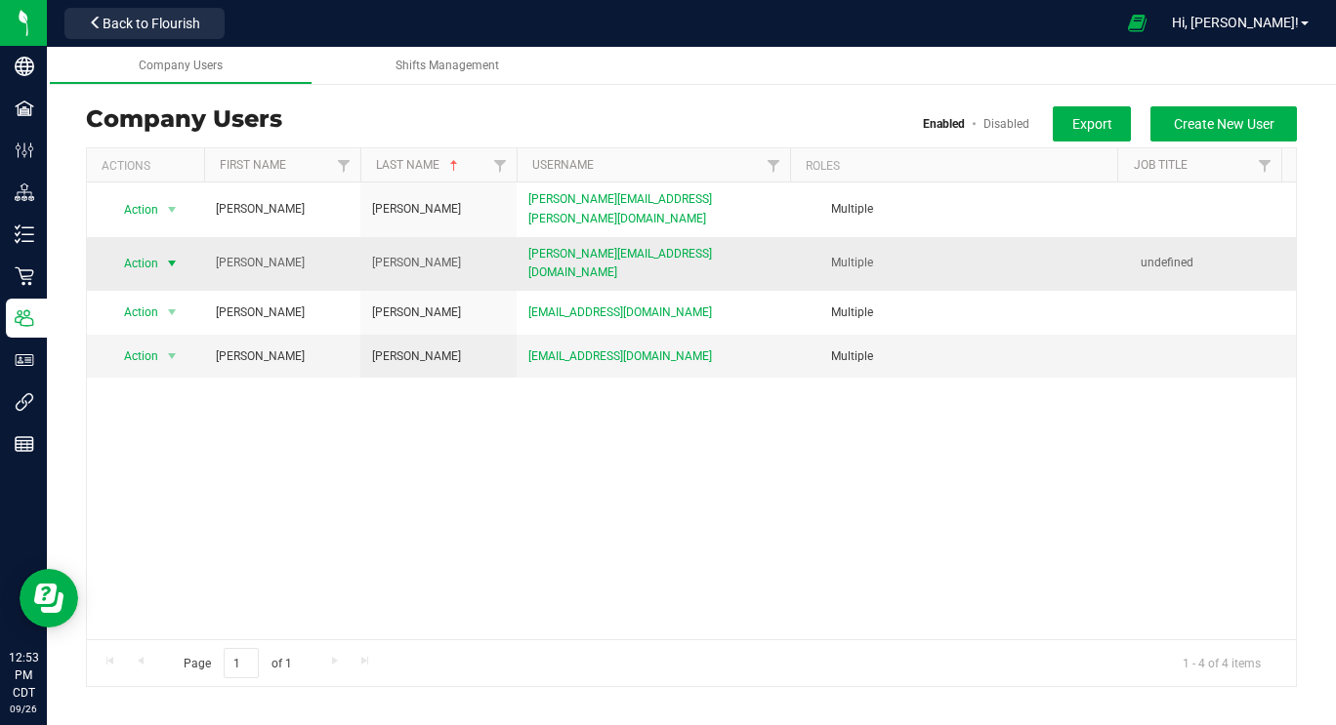
click at [153, 254] on span "Action" at bounding box center [133, 263] width 54 height 27
click at [163, 275] on li "Delete user" at bounding box center [160, 281] width 106 height 29
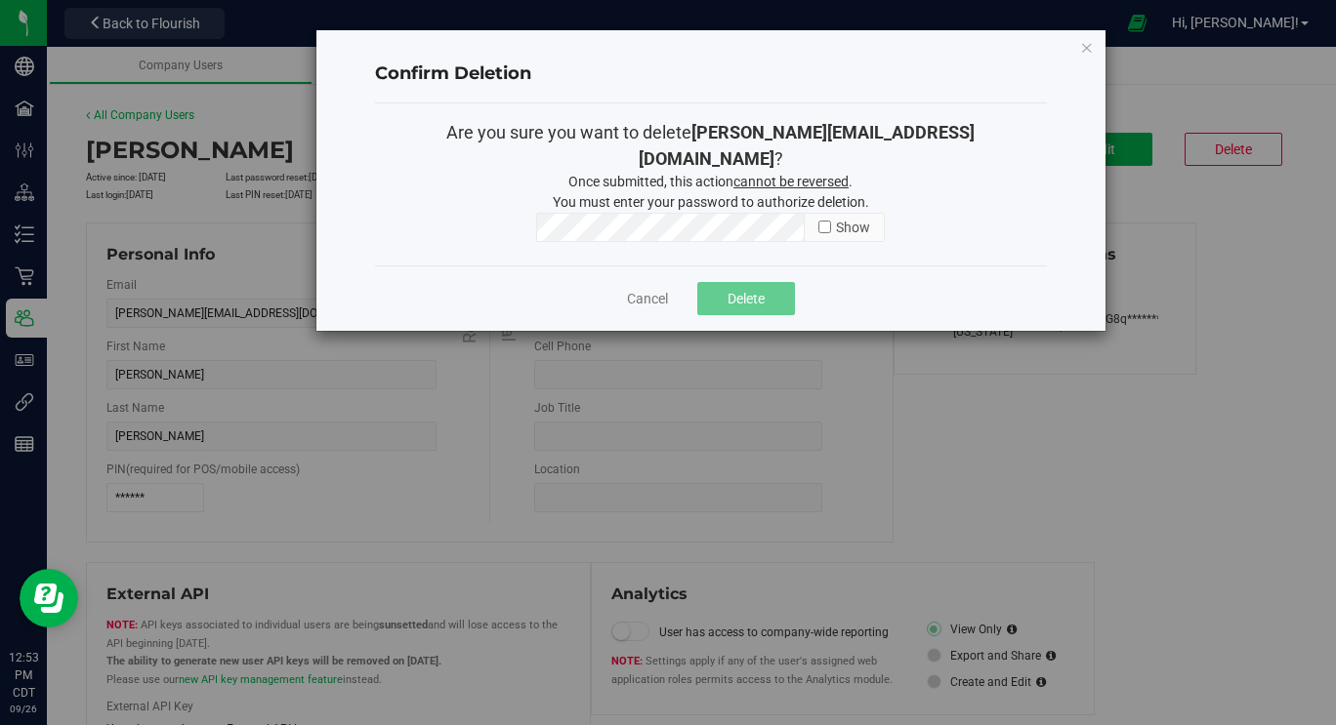
click at [819, 221] on input "checkbox" at bounding box center [824, 227] width 13 height 13
checkbox input "true"
click at [657, 289] on link "Cancel" at bounding box center [647, 299] width 41 height 20
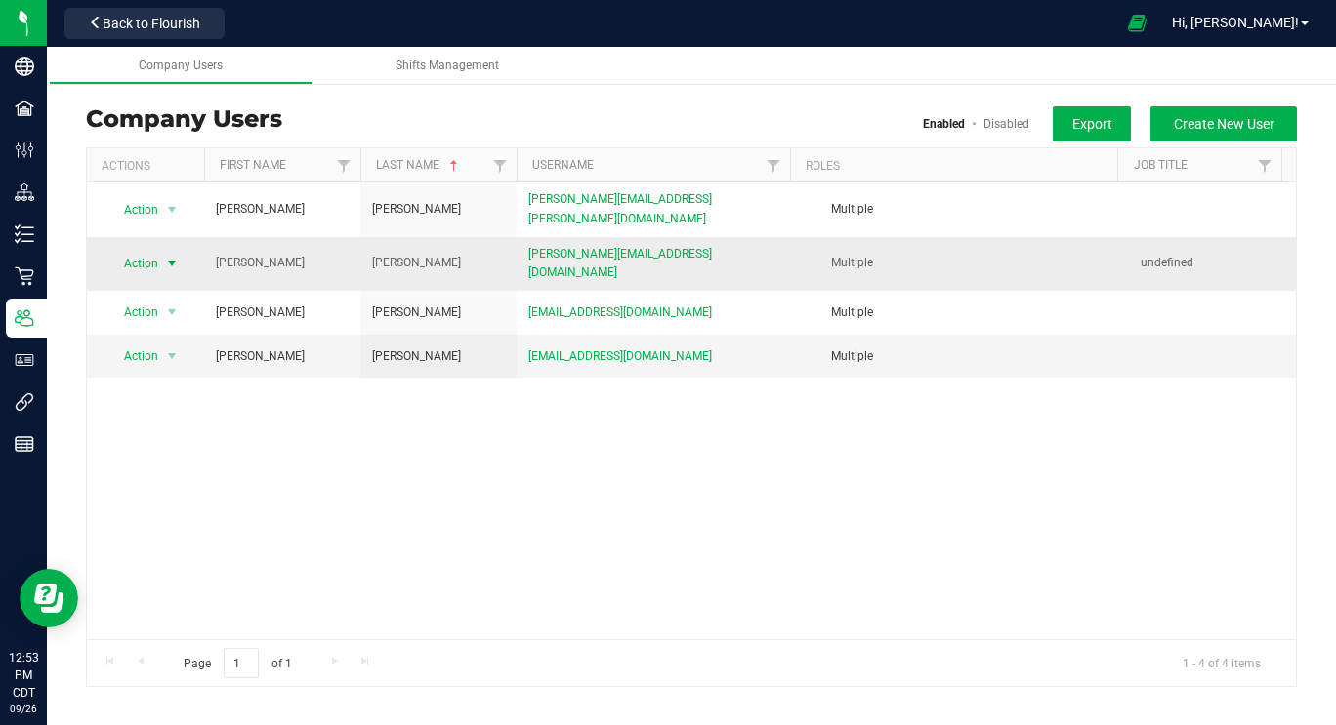
click at [142, 251] on span "Action" at bounding box center [133, 263] width 54 height 27
click at [154, 305] on li "Disable user" at bounding box center [160, 310] width 106 height 29
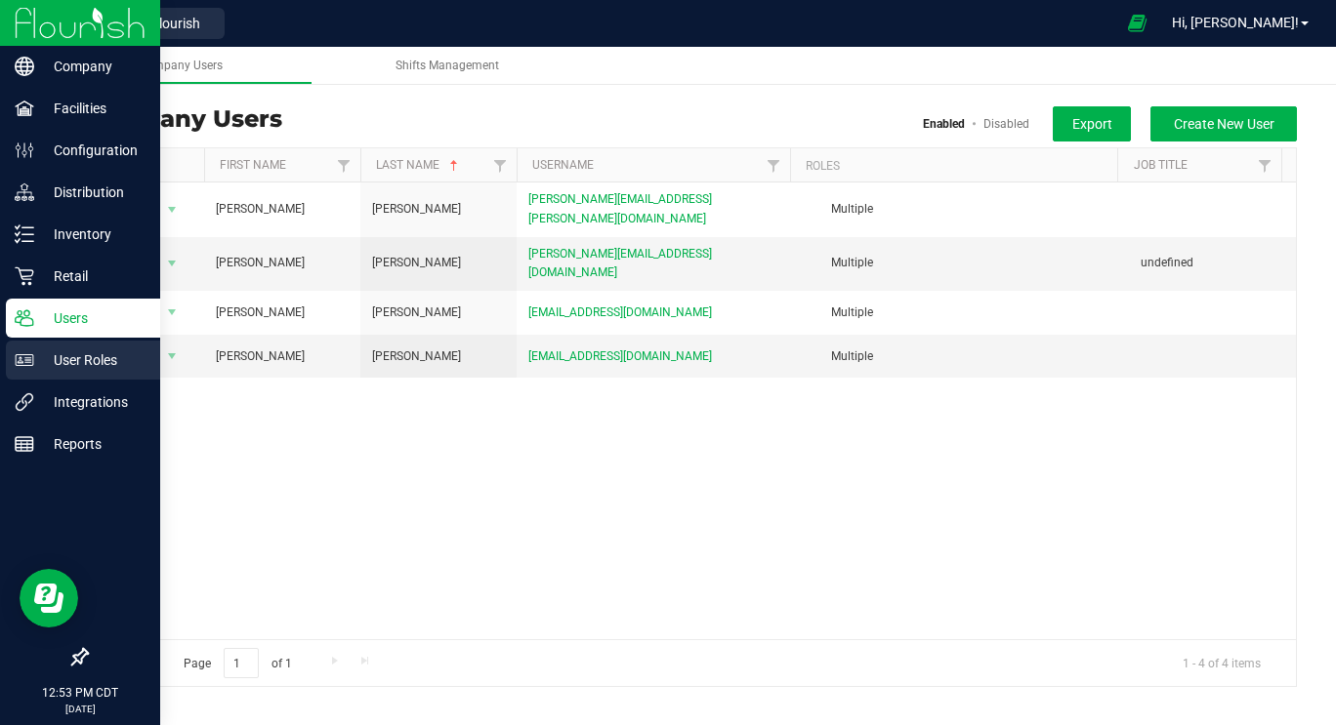
click at [30, 362] on icon at bounding box center [25, 360] width 19 height 12
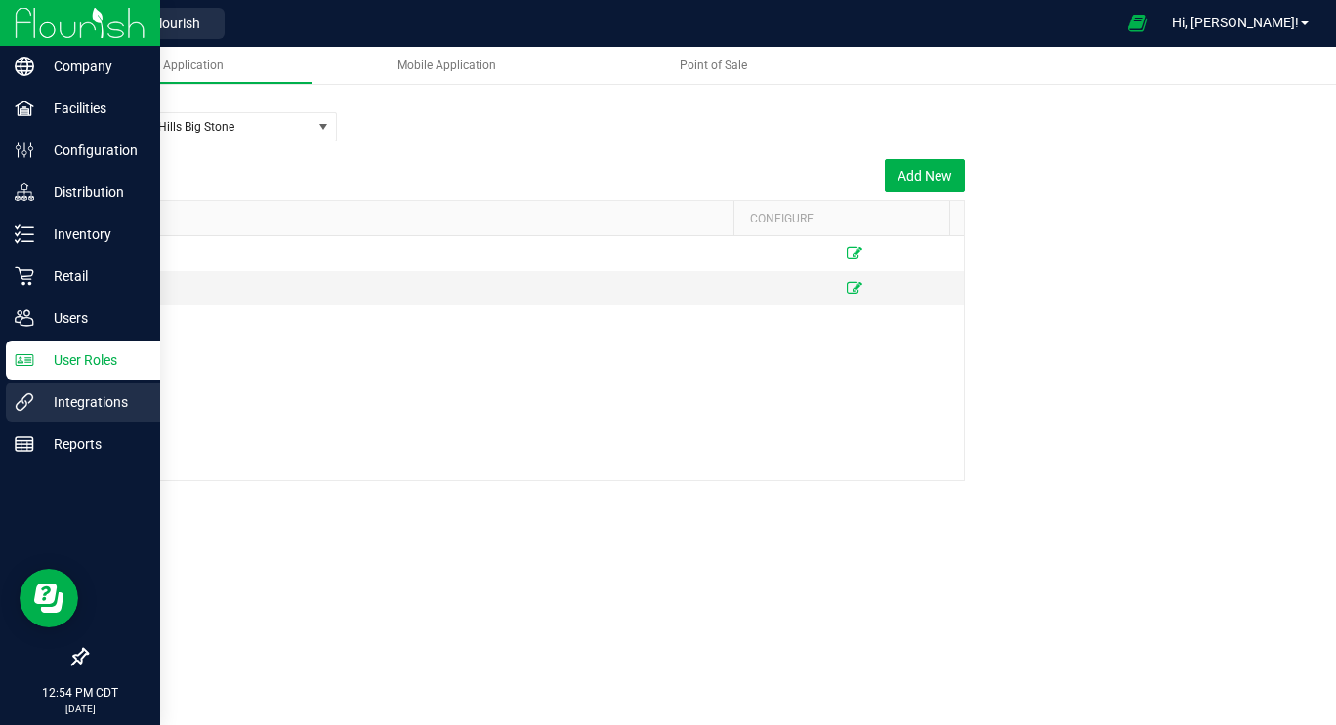
click at [28, 402] on icon at bounding box center [25, 402] width 18 height 18
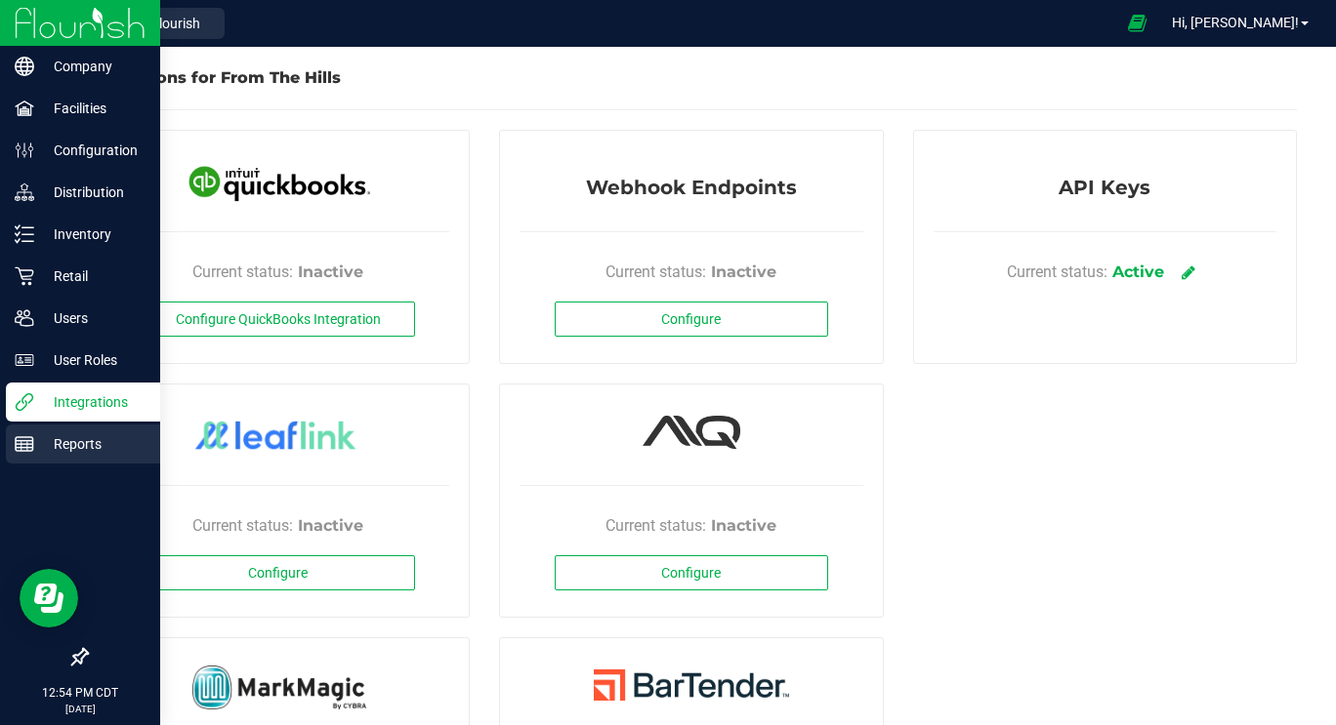
click at [39, 445] on p "Reports" at bounding box center [92, 444] width 117 height 23
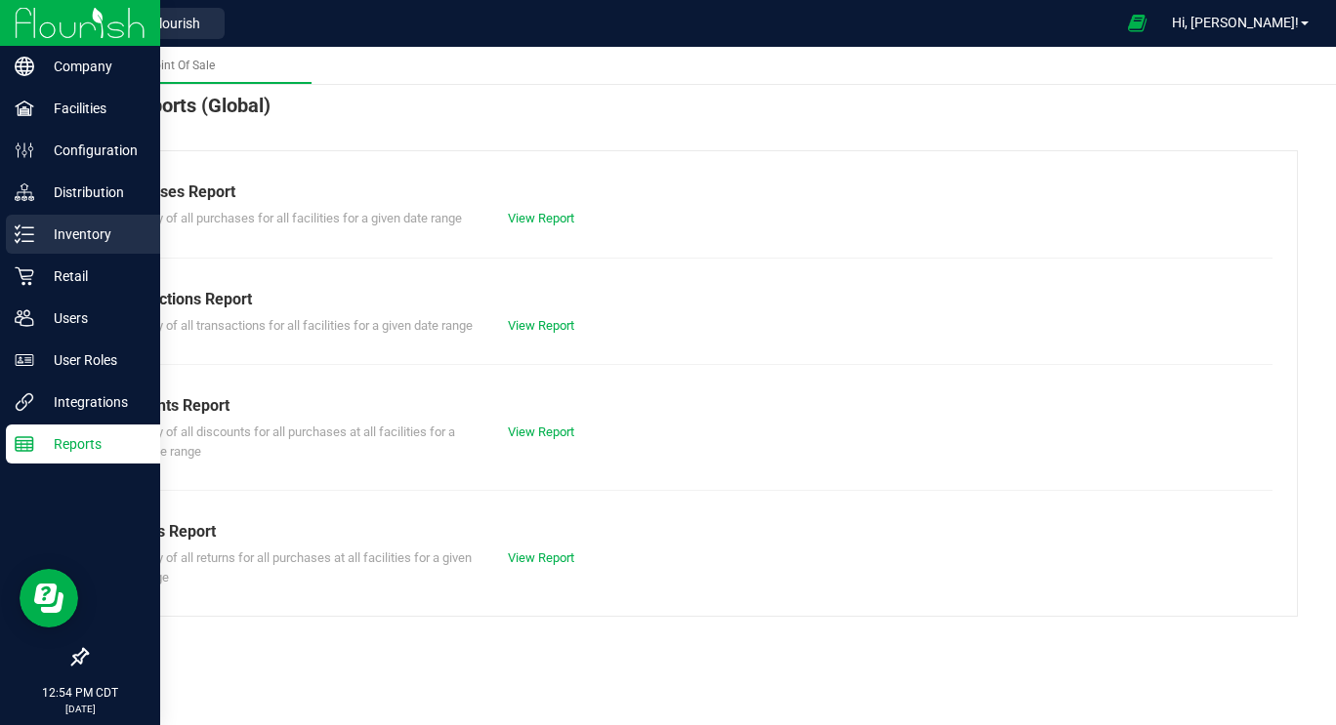
click at [28, 239] on icon at bounding box center [25, 235] width 20 height 20
